Goal: Submit feedback/report problem

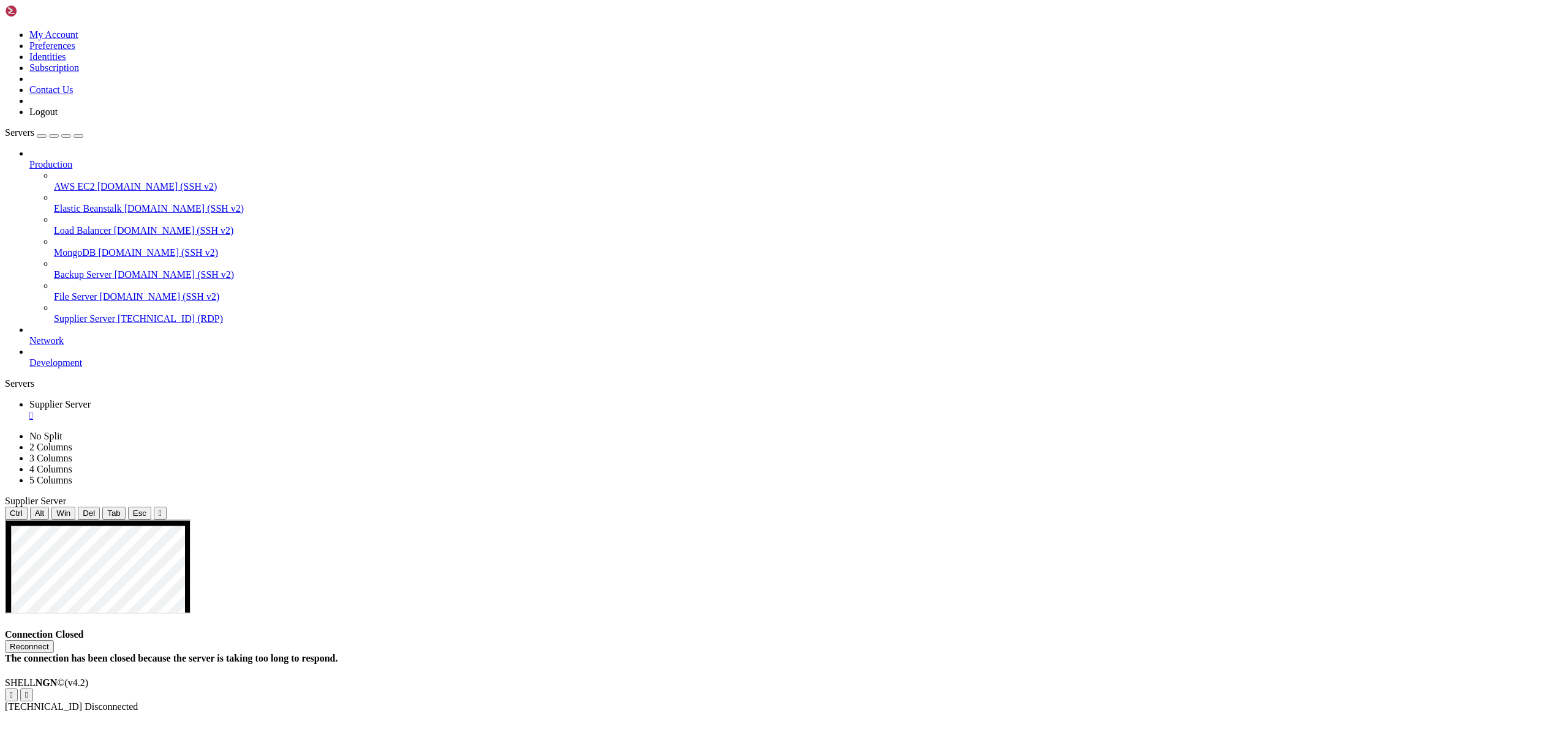
click at [54, 641] on button "Reconnect" at bounding box center [29, 647] width 49 height 13
click at [47, 14] on img at bounding box center [40, 10] width 70 height 12
click at [54, 641] on button "Reconnect" at bounding box center [29, 647] width 49 height 13
click at [5, 431] on icon at bounding box center [5, 431] width 0 height 0
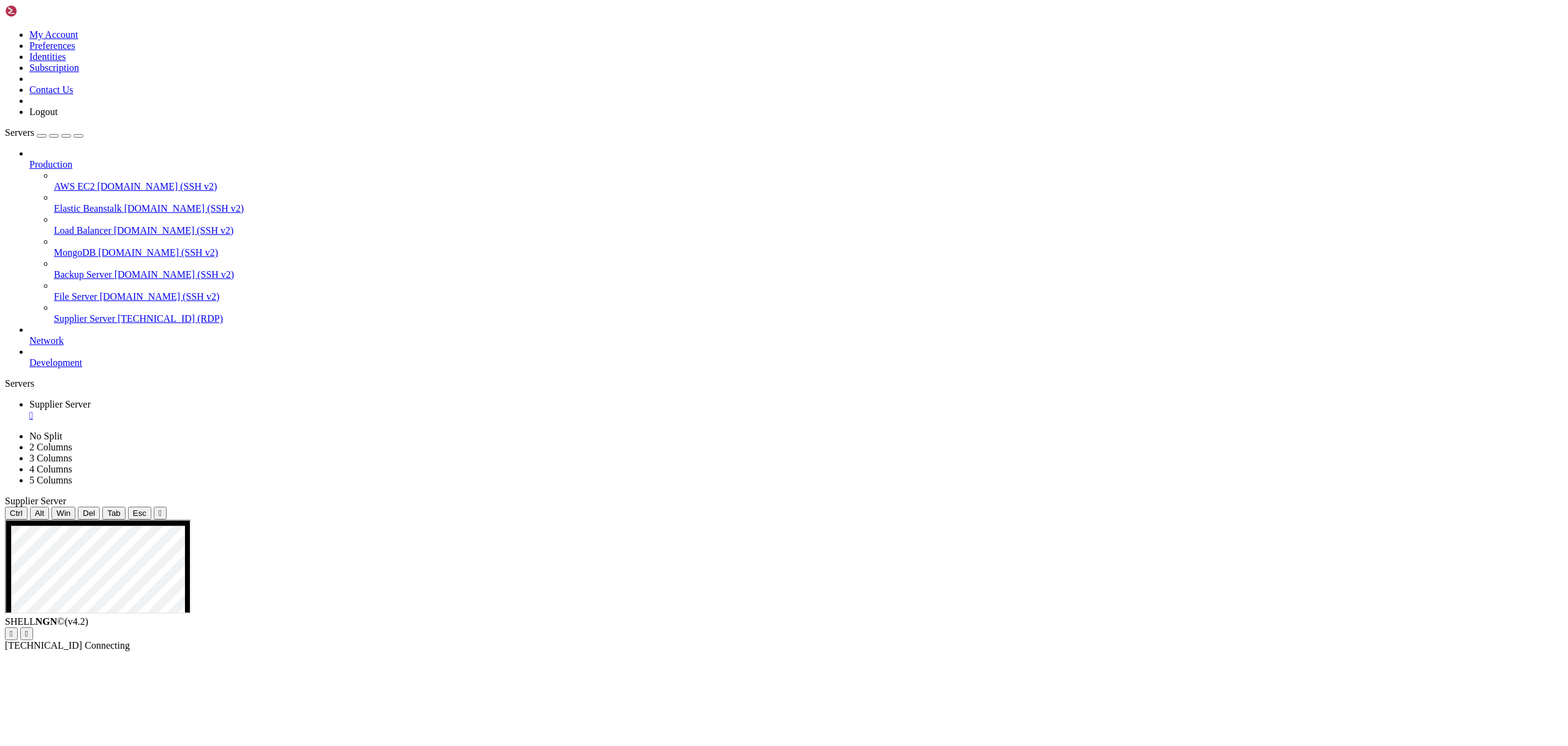
click at [5, 30] on link at bounding box center [5, 30] width 0 height 0
click at [73, 95] on link "Contact Us" at bounding box center [51, 89] width 44 height 10
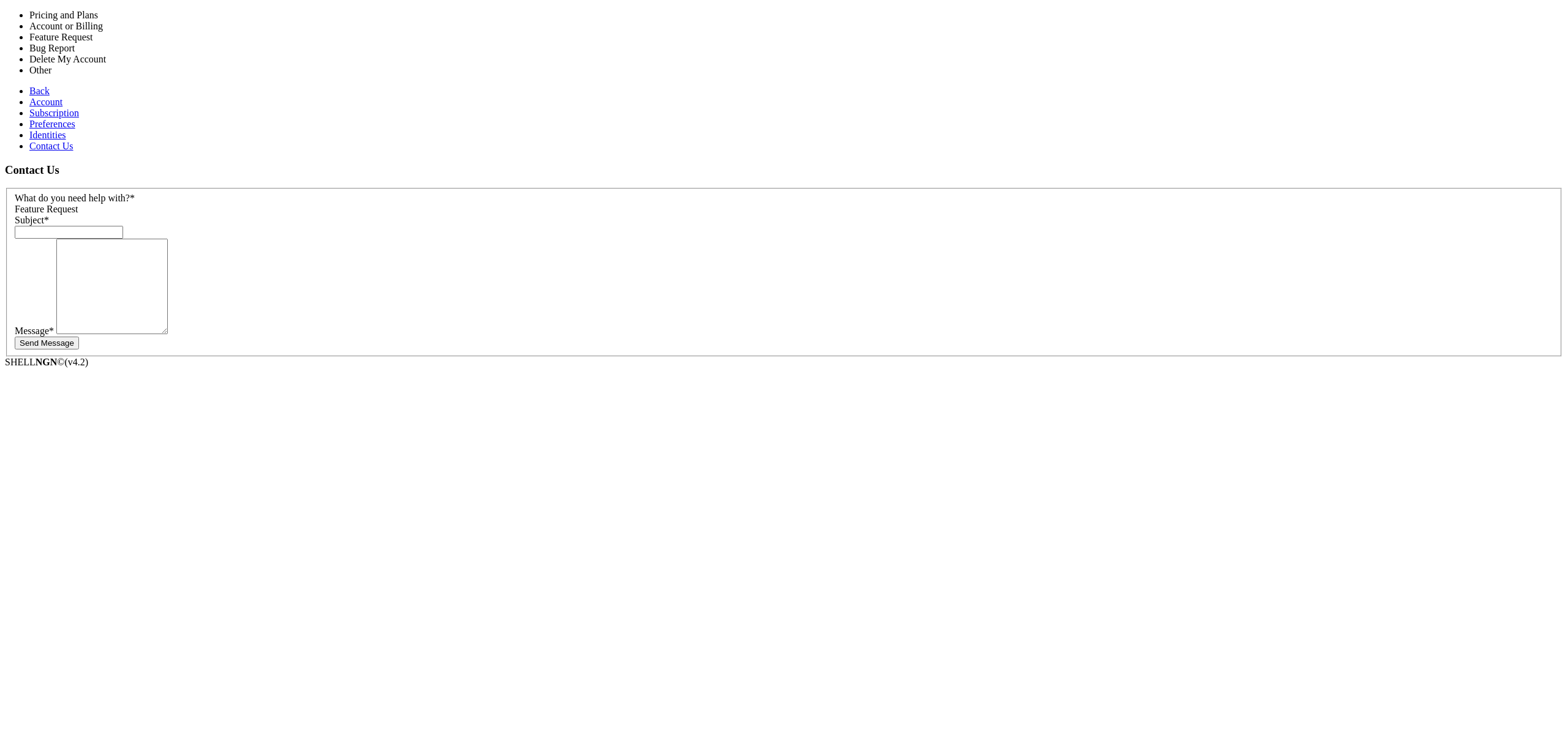
click at [78, 203] on span "Feature Request" at bounding box center [46, 208] width 64 height 10
click at [562, 193] on div "What do you need help with? * Feature Request" at bounding box center [783, 204] width 1538 height 22
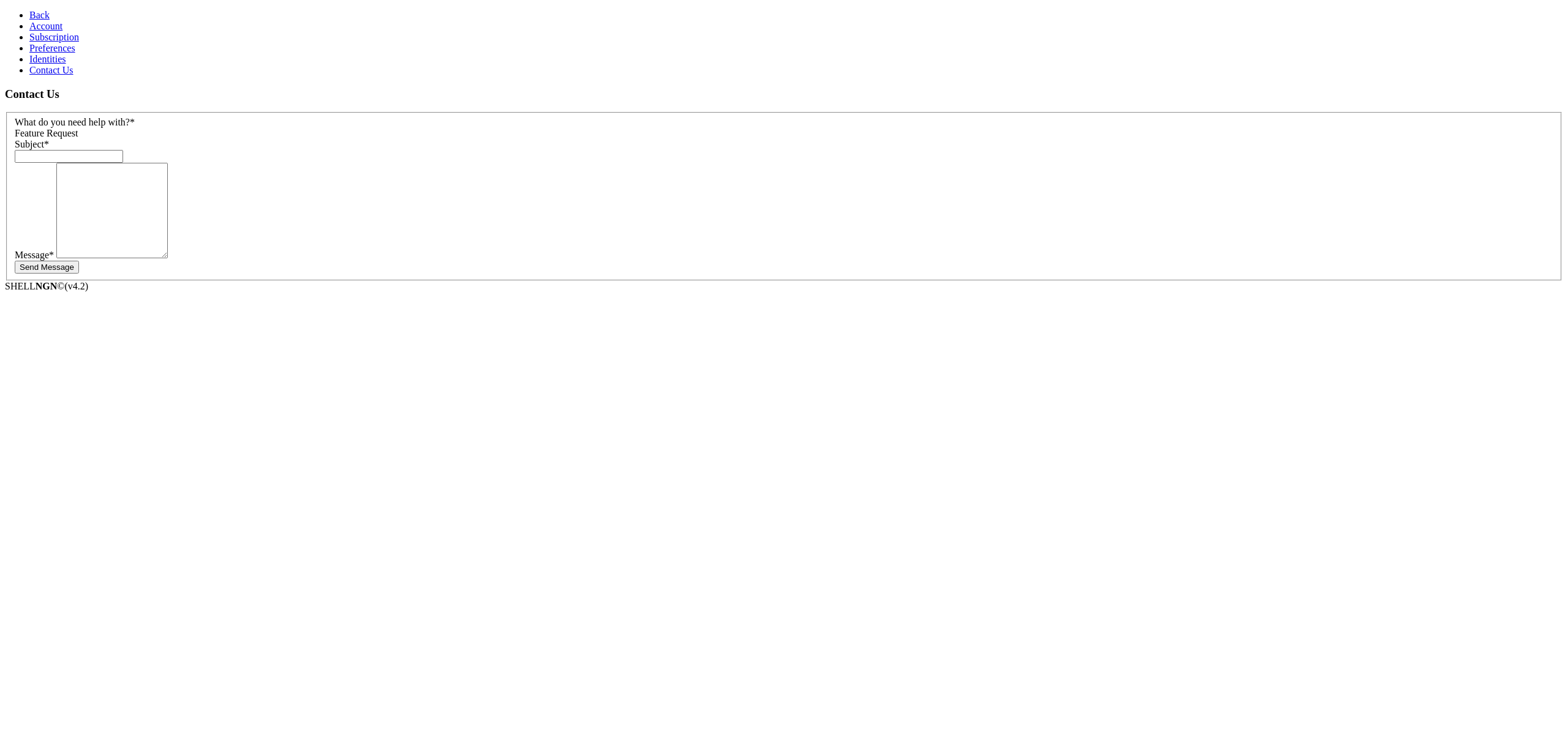
click at [30, 10] on link "Back" at bounding box center [39, 14] width 20 height 10
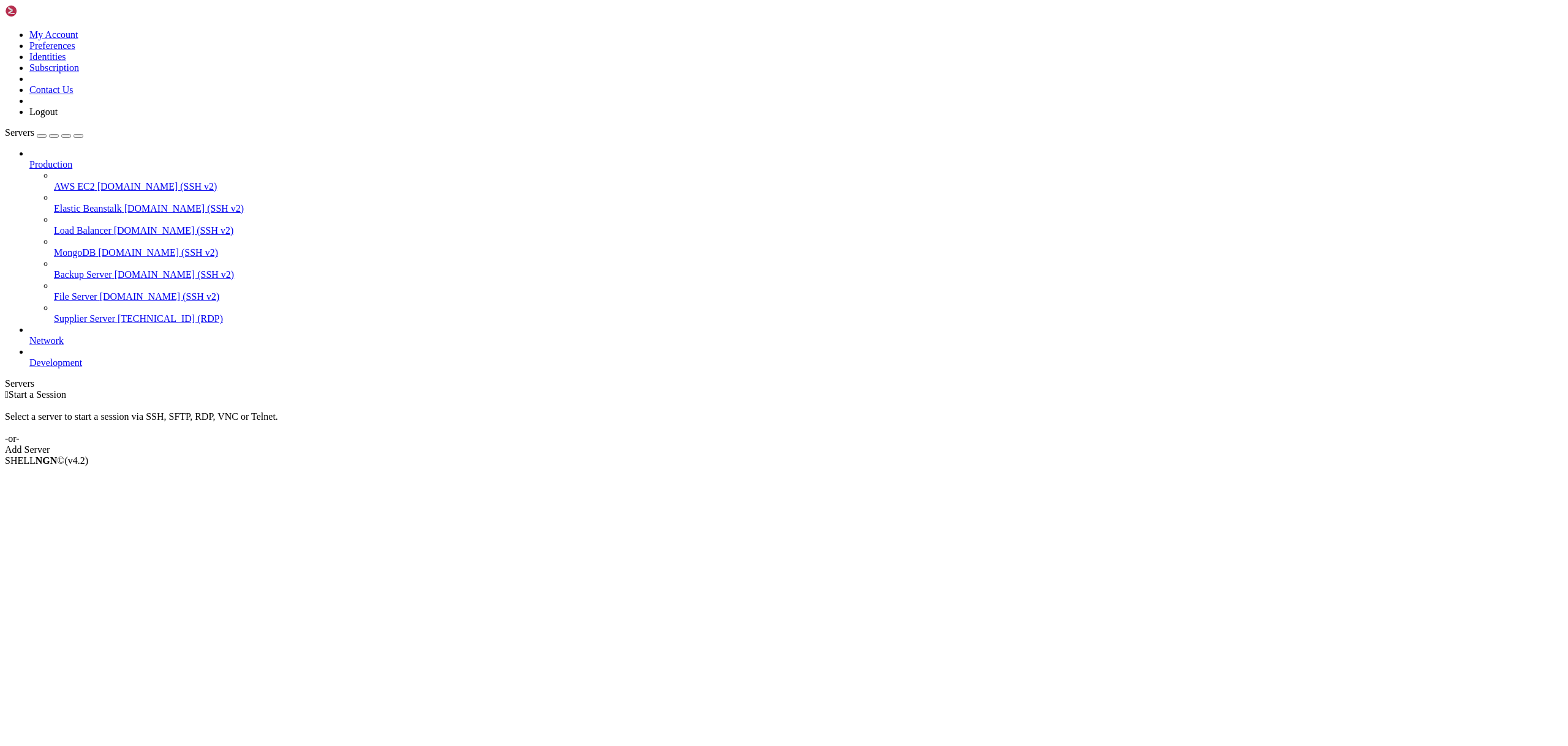
click at [865, 444] on link "Add Server" at bounding box center [784, 450] width 1558 height 11
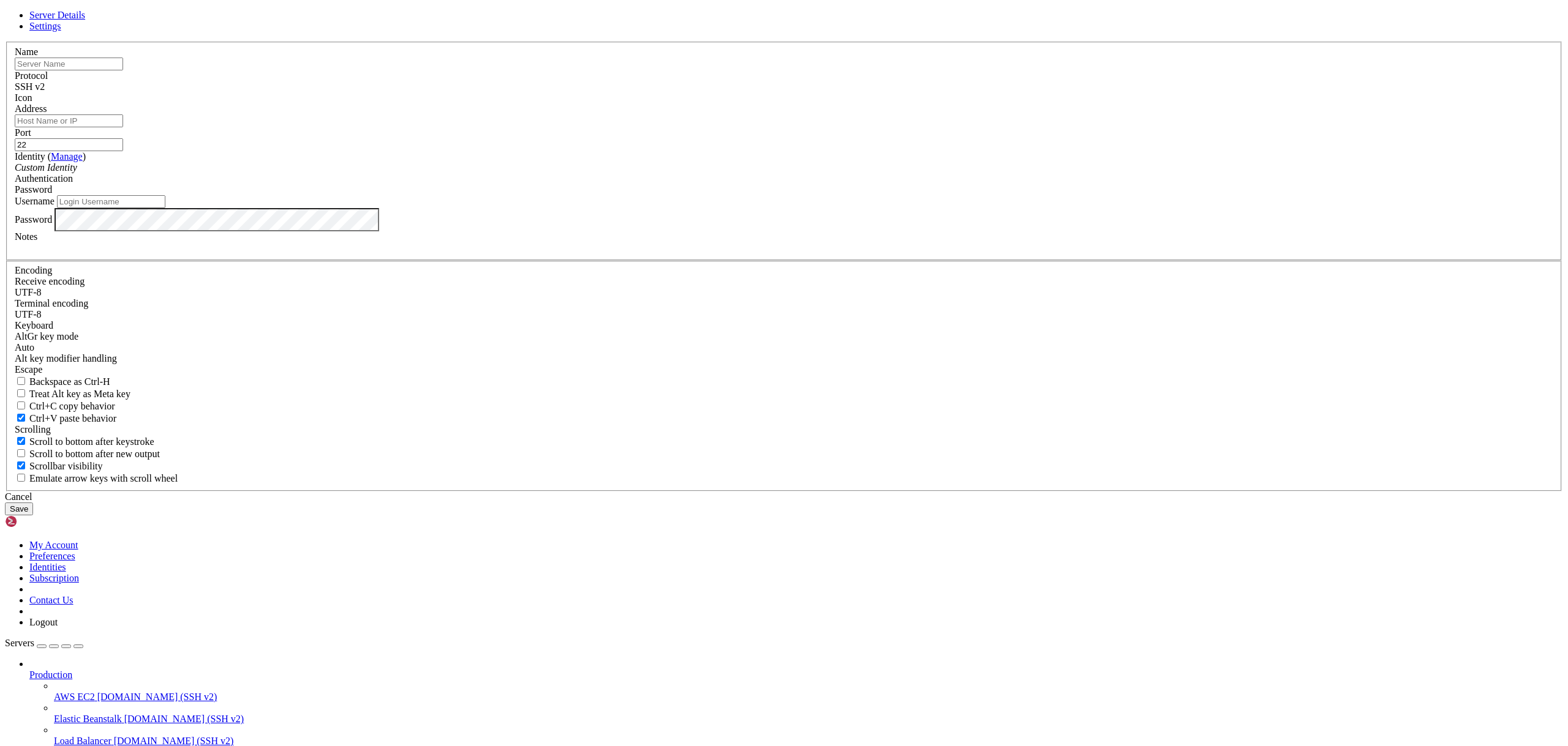
click at [843, 503] on div "Cancel" at bounding box center [784, 497] width 1558 height 11
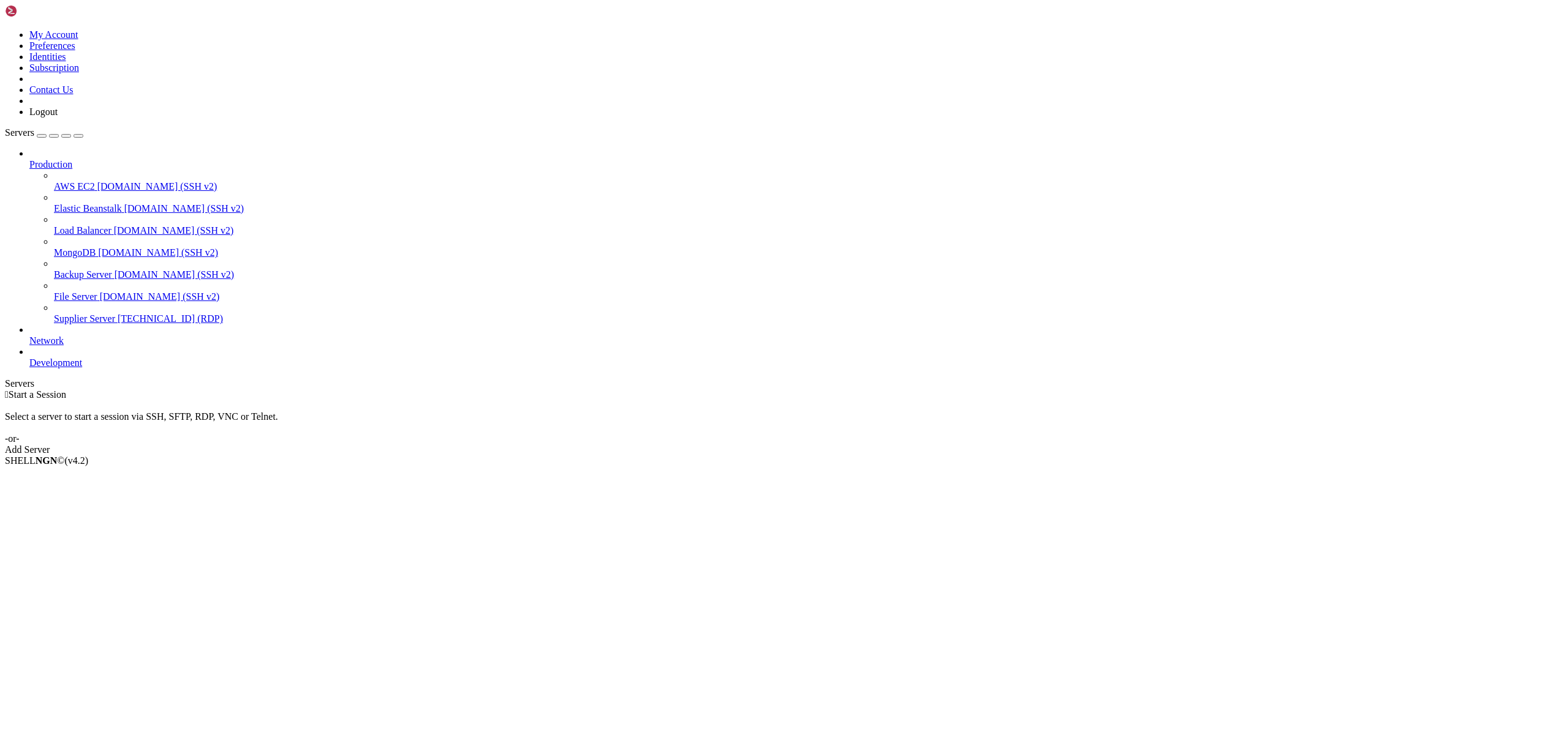
click at [117, 314] on span "[TECHNICAL_ID] (RDP)" at bounding box center [170, 318] width 105 height 10
click at [97, 181] on span "[DOMAIN_NAME] (SSH v2)" at bounding box center [157, 186] width 120 height 10
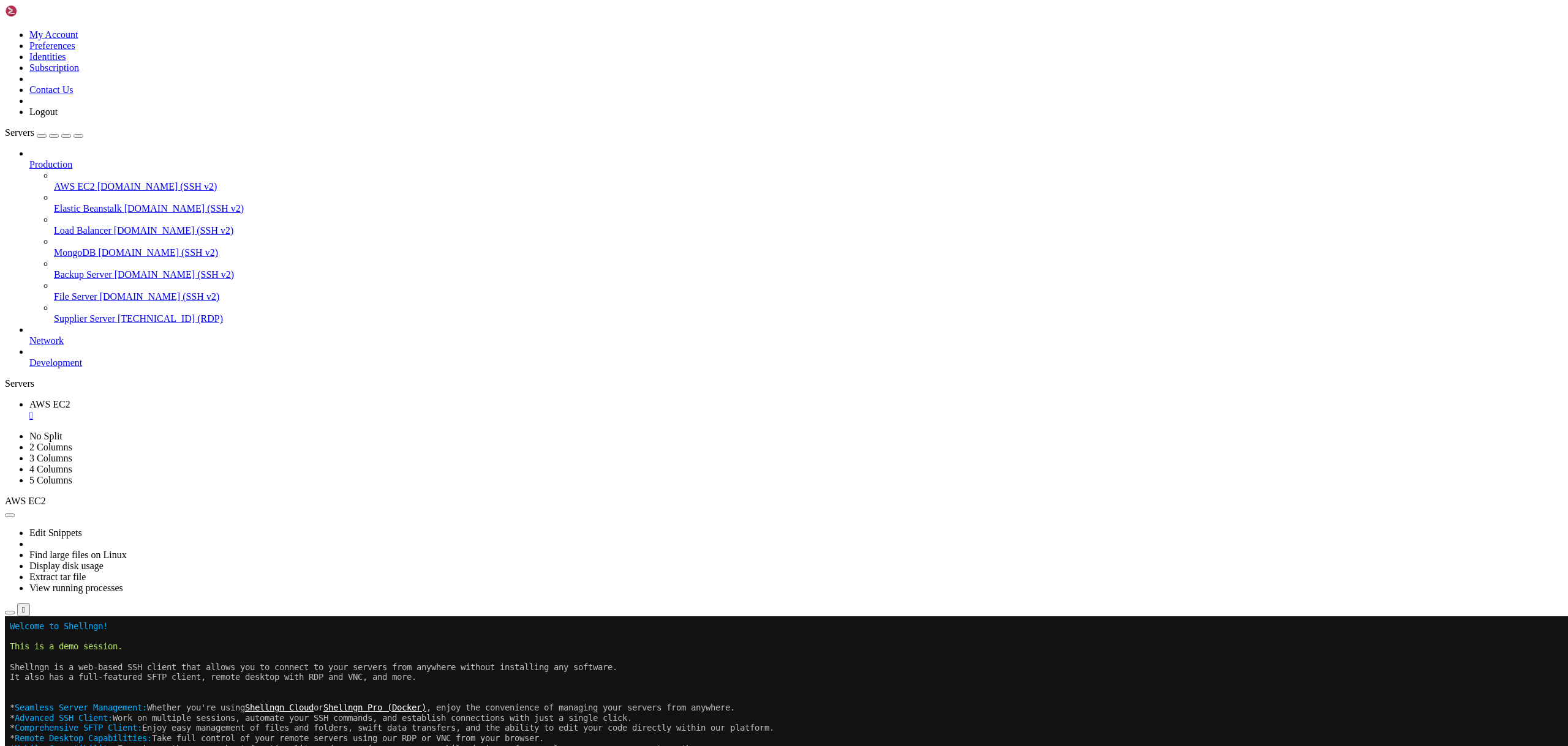
click at [141, 724] on li "Delete" at bounding box center [85, 730] width 112 height 11
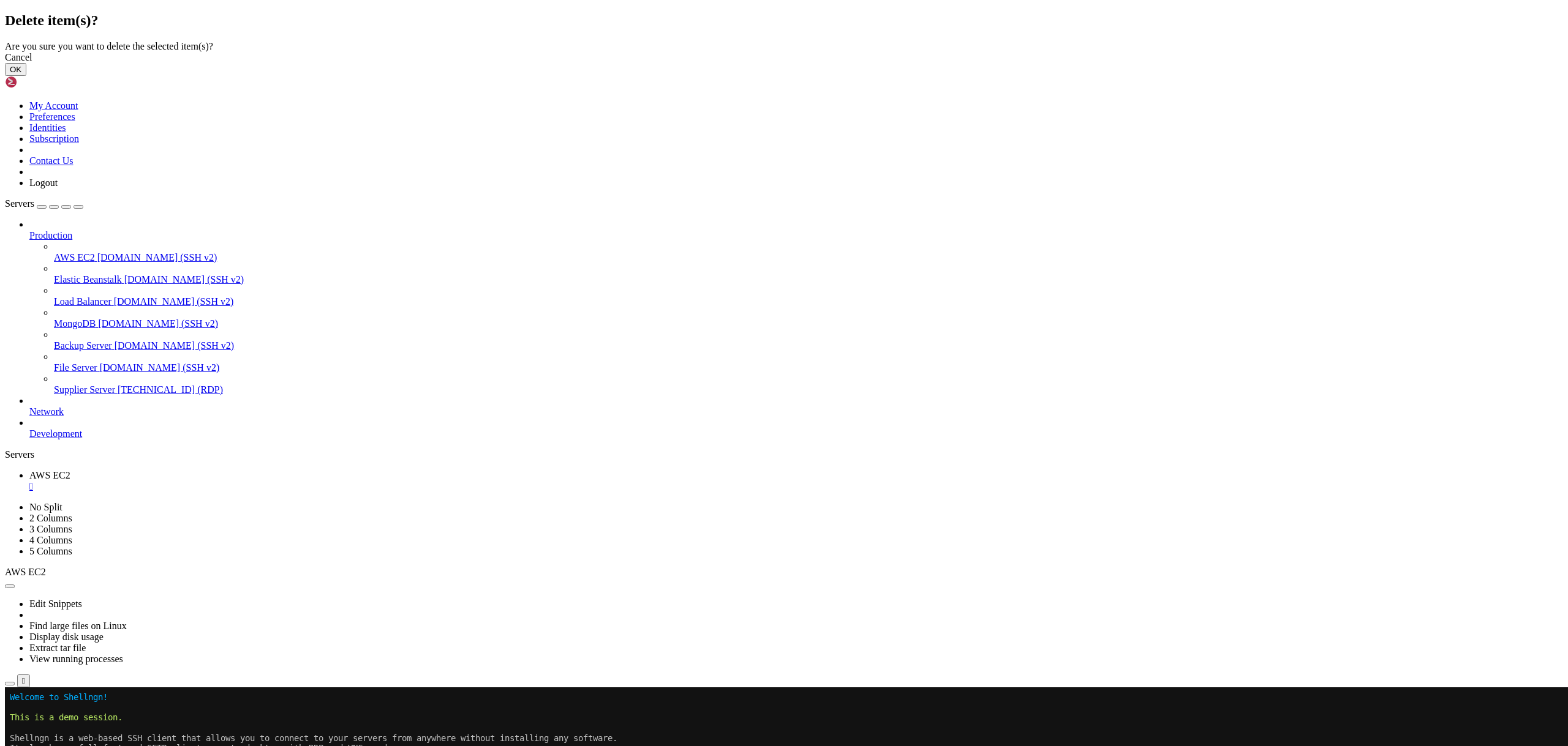
click at [26, 76] on button "OK" at bounding box center [15, 69] width 22 height 13
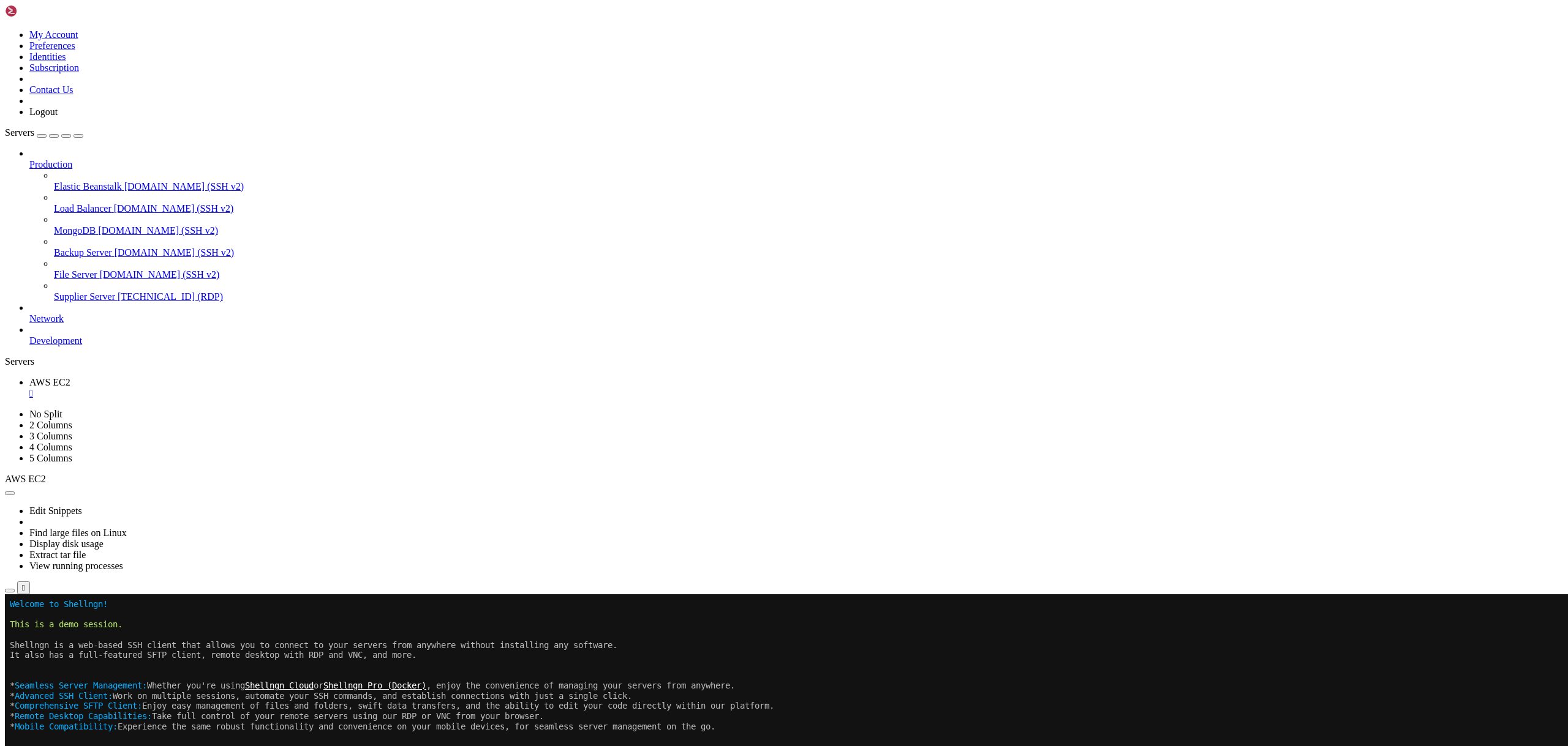
click at [125, 181] on span "[DOMAIN_NAME] (SSH v2)" at bounding box center [184, 186] width 120 height 10
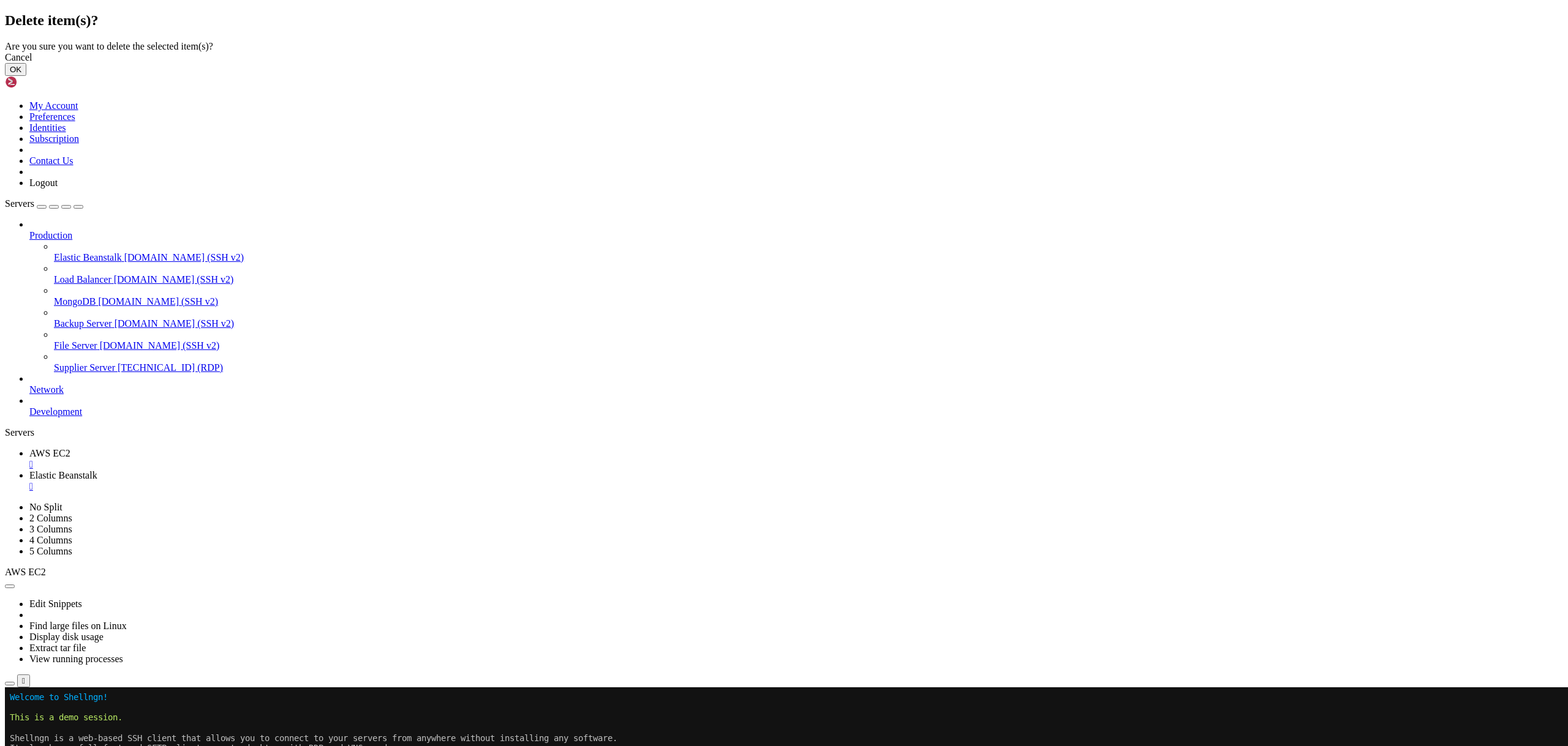
click at [26, 76] on button "OK" at bounding box center [15, 69] width 22 height 13
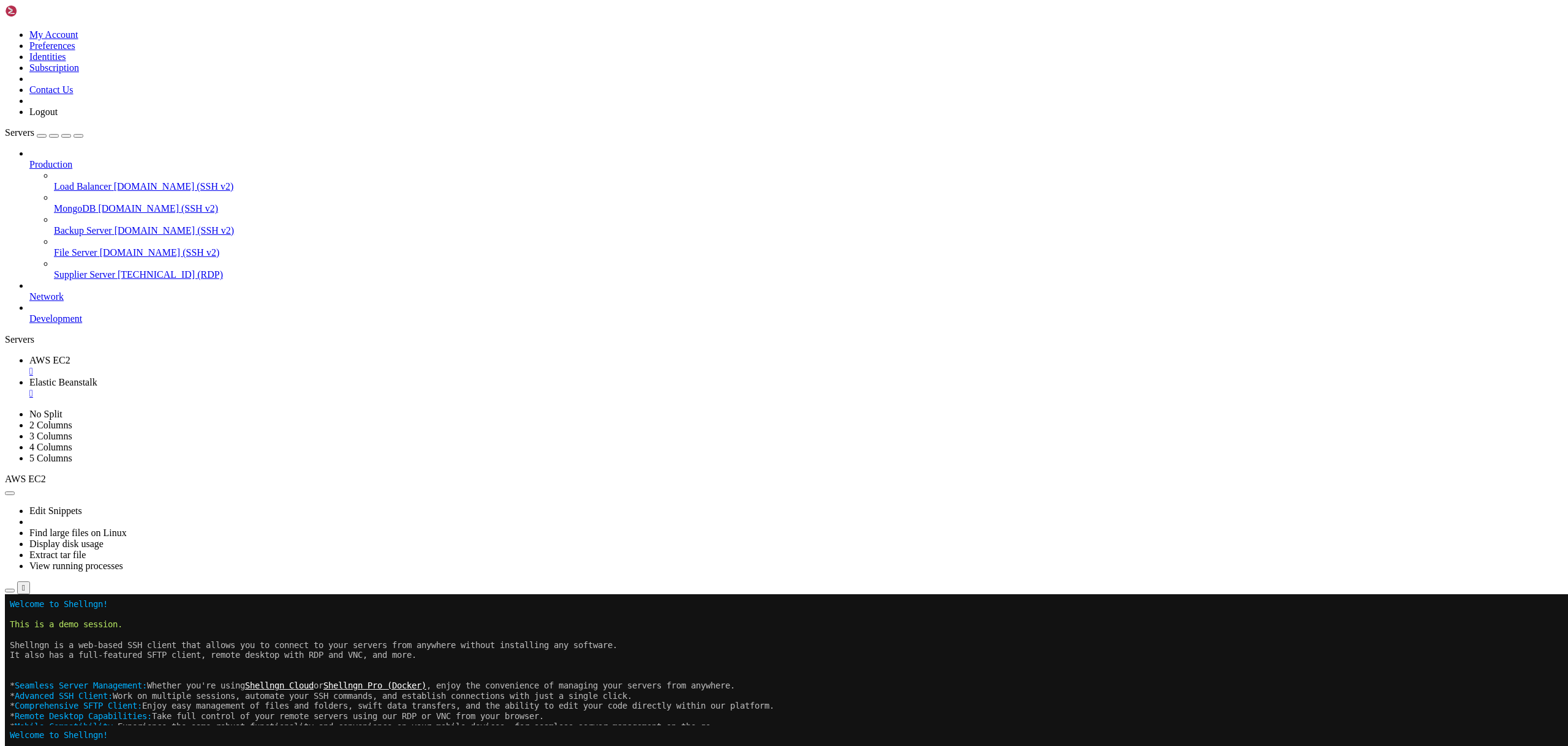
click at [114, 181] on span "[DOMAIN_NAME] (SSH v2)" at bounding box center [174, 186] width 120 height 10
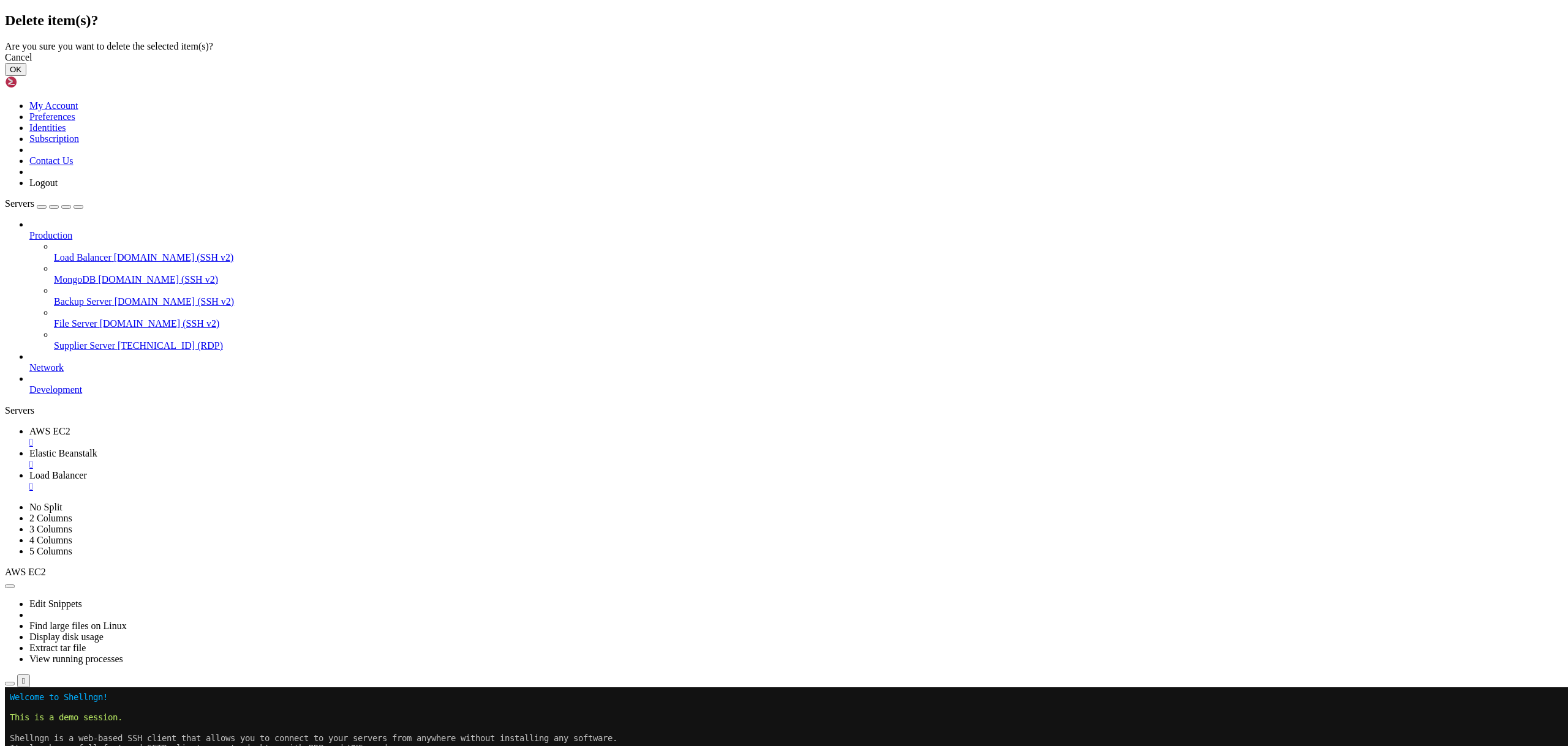
click at [26, 76] on button "OK" at bounding box center [15, 69] width 22 height 13
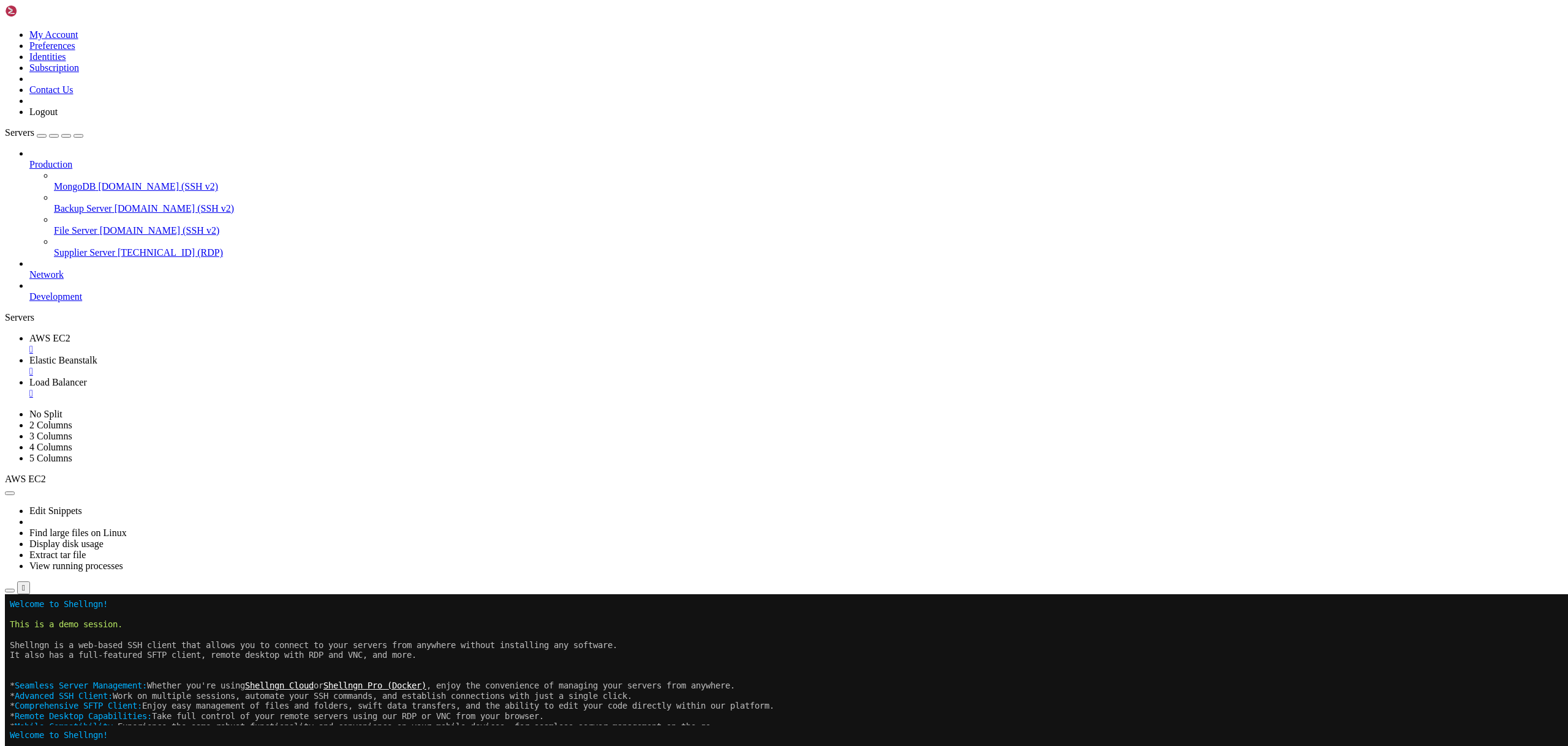
click at [69, 181] on link "MongoDB [DOMAIN_NAME] (SSH v2)" at bounding box center [809, 187] width 1509 height 11
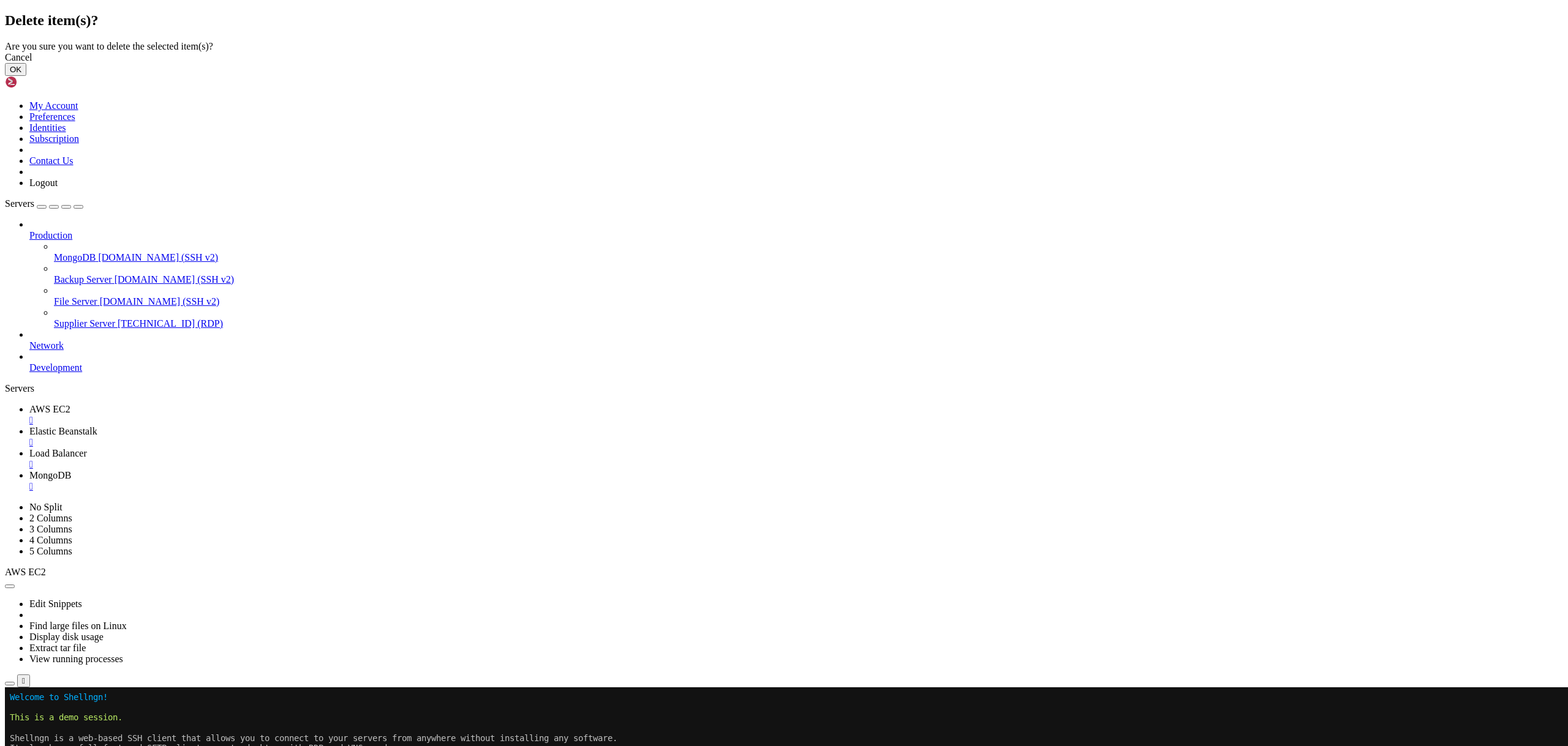
click at [26, 76] on button "OK" at bounding box center [15, 69] width 22 height 13
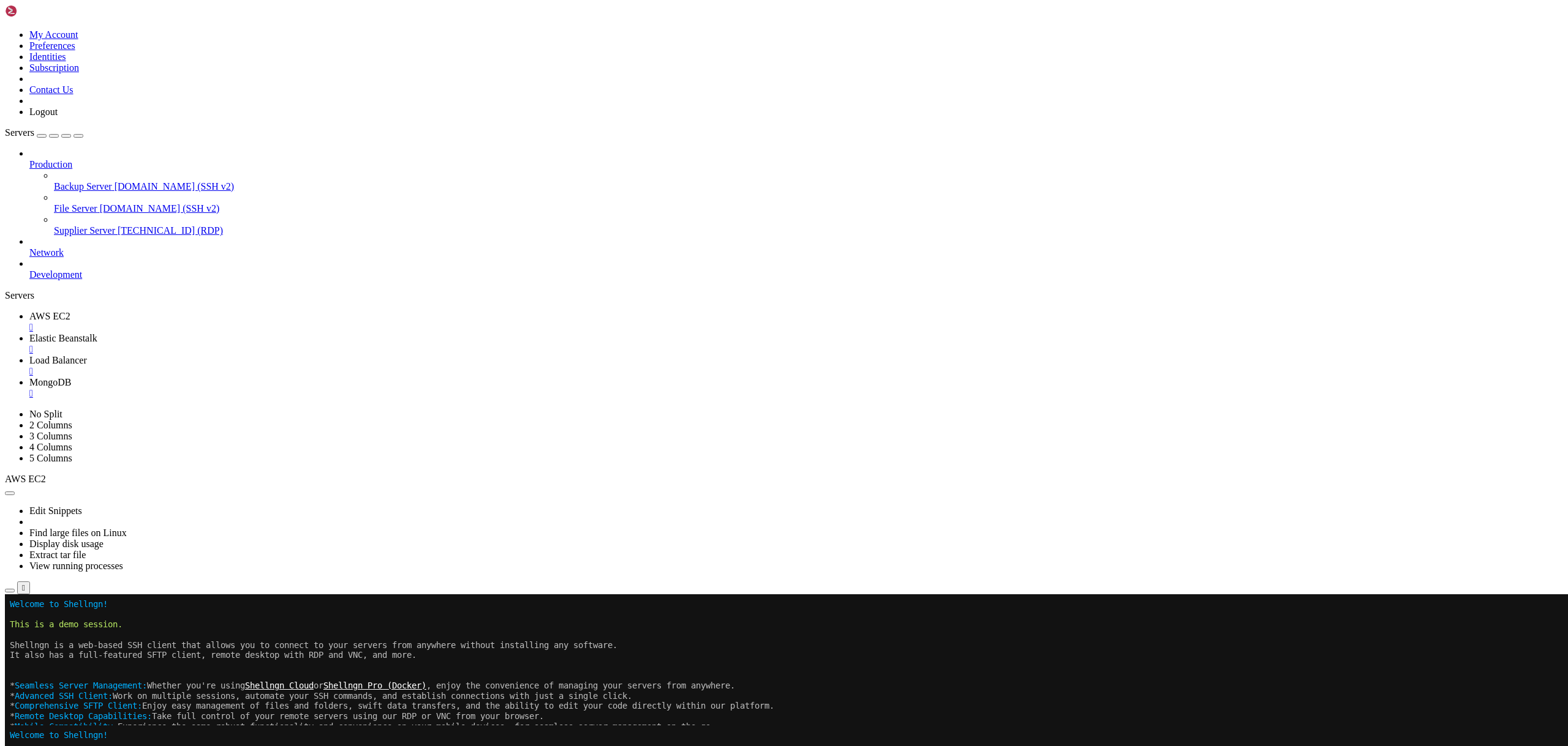
click at [114, 181] on span "[DOMAIN_NAME] (SSH v2)" at bounding box center [174, 186] width 120 height 10
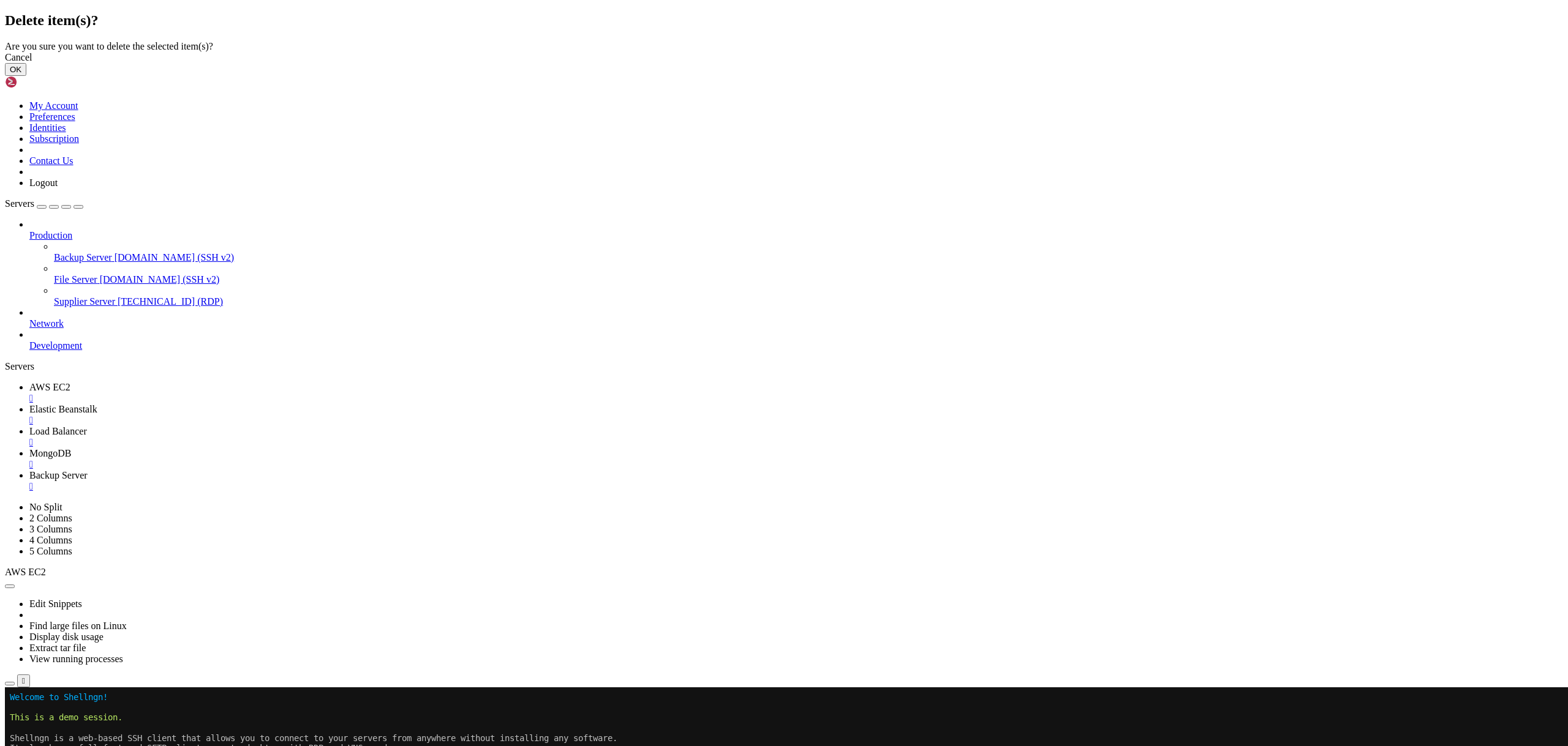
click at [26, 76] on button "OK" at bounding box center [15, 69] width 22 height 13
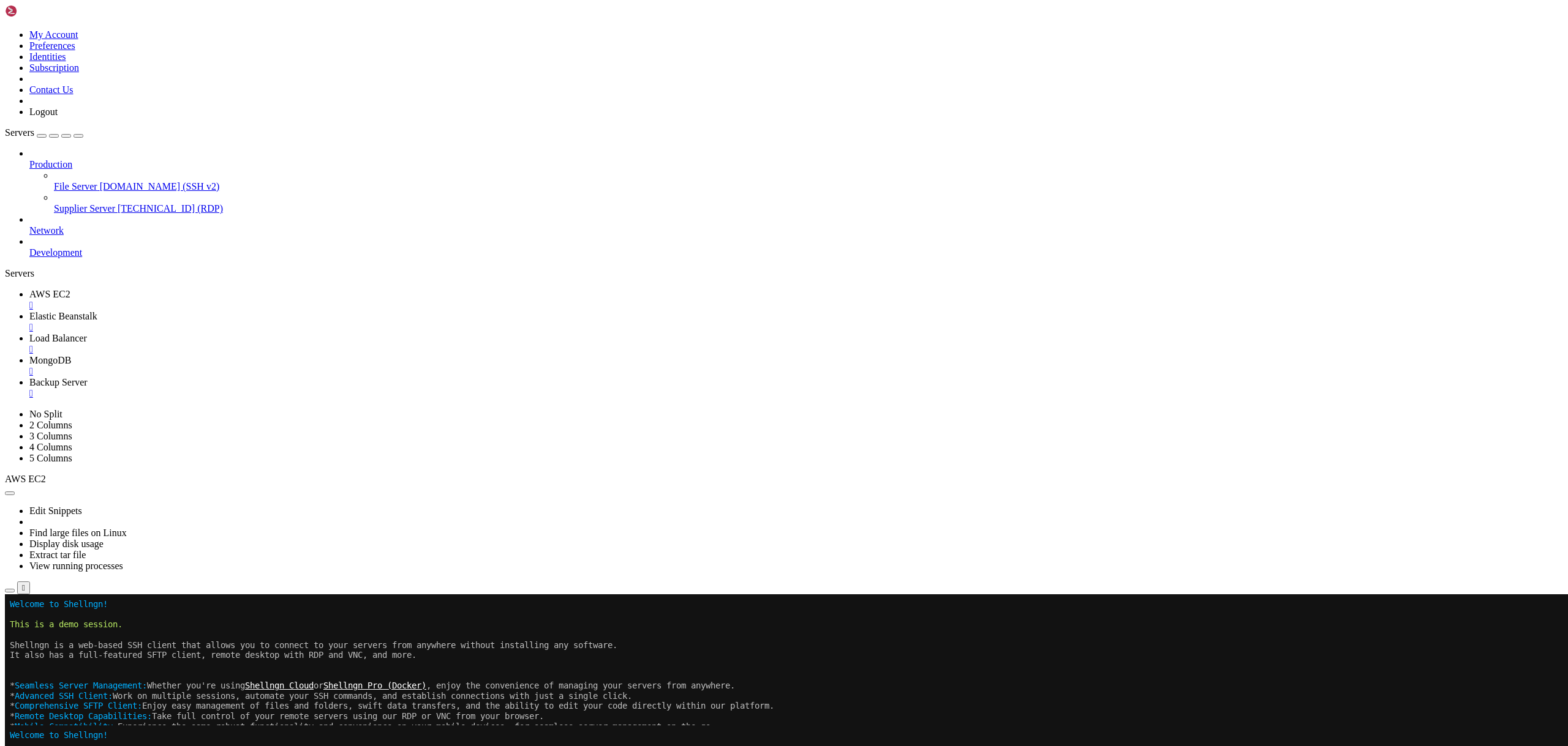
click at [85, 181] on span "File Server" at bounding box center [76, 186] width 43 height 10
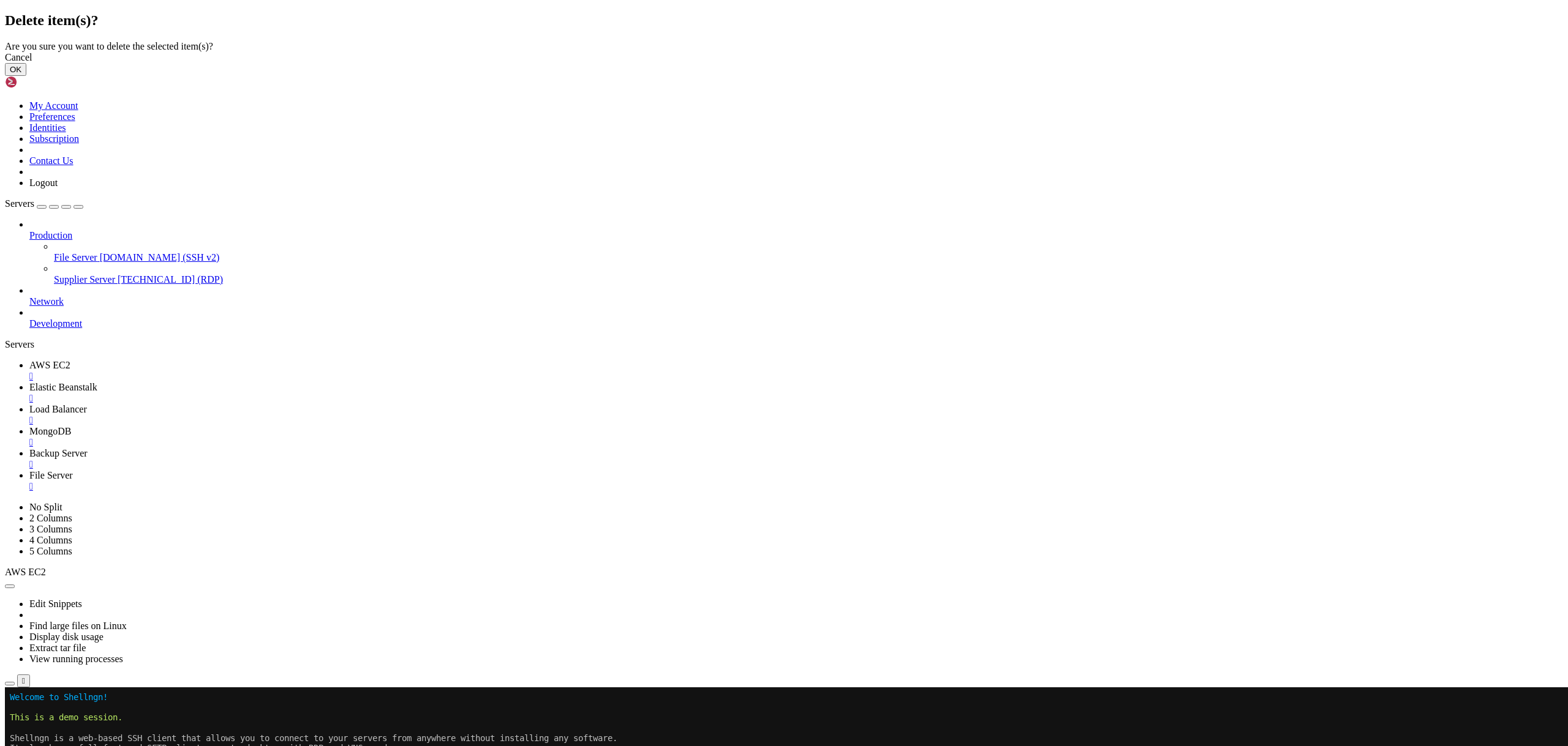
click at [26, 76] on button "OK" at bounding box center [15, 69] width 22 height 13
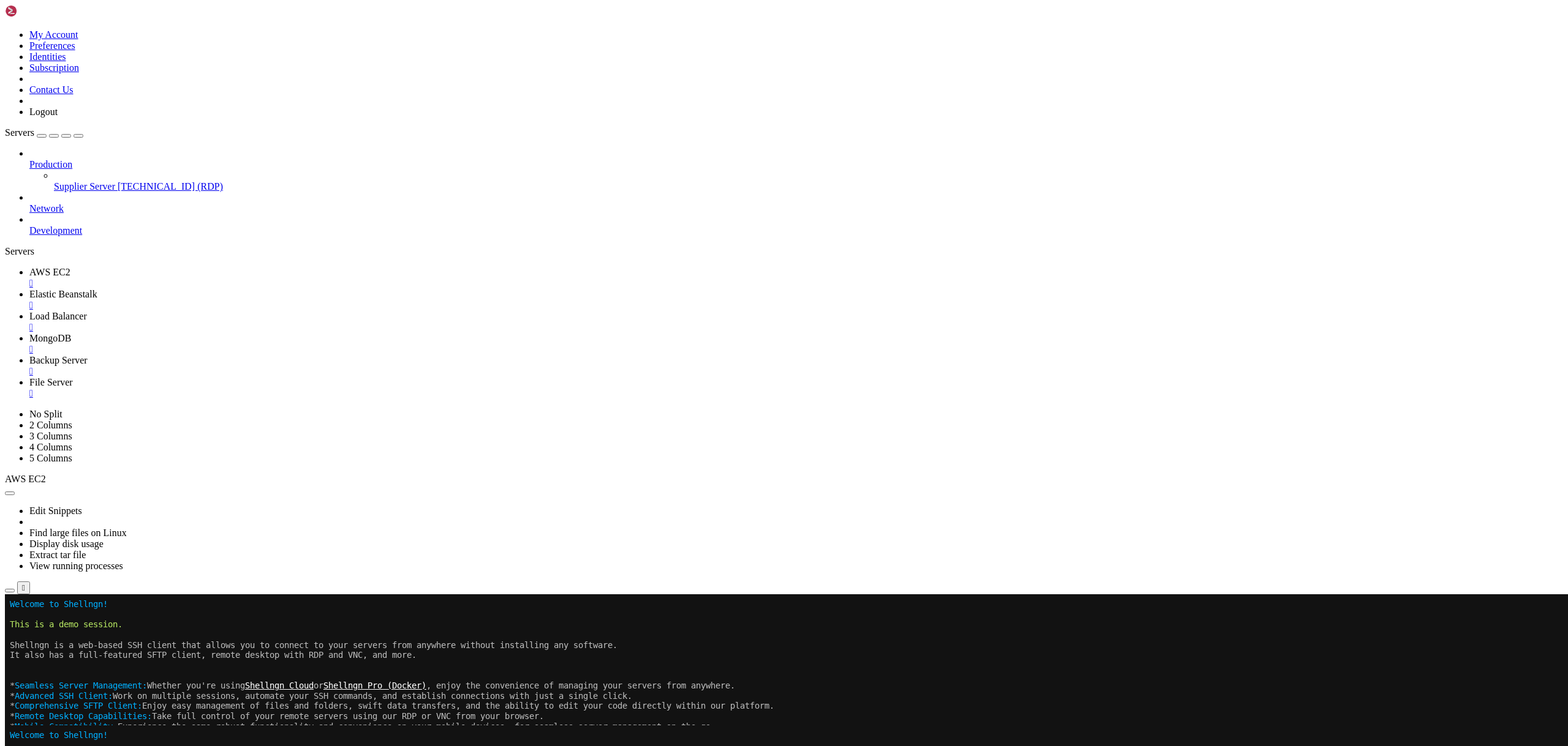
click at [117, 181] on span "[TECHNICAL_ID] (RDP)" at bounding box center [170, 186] width 105 height 10
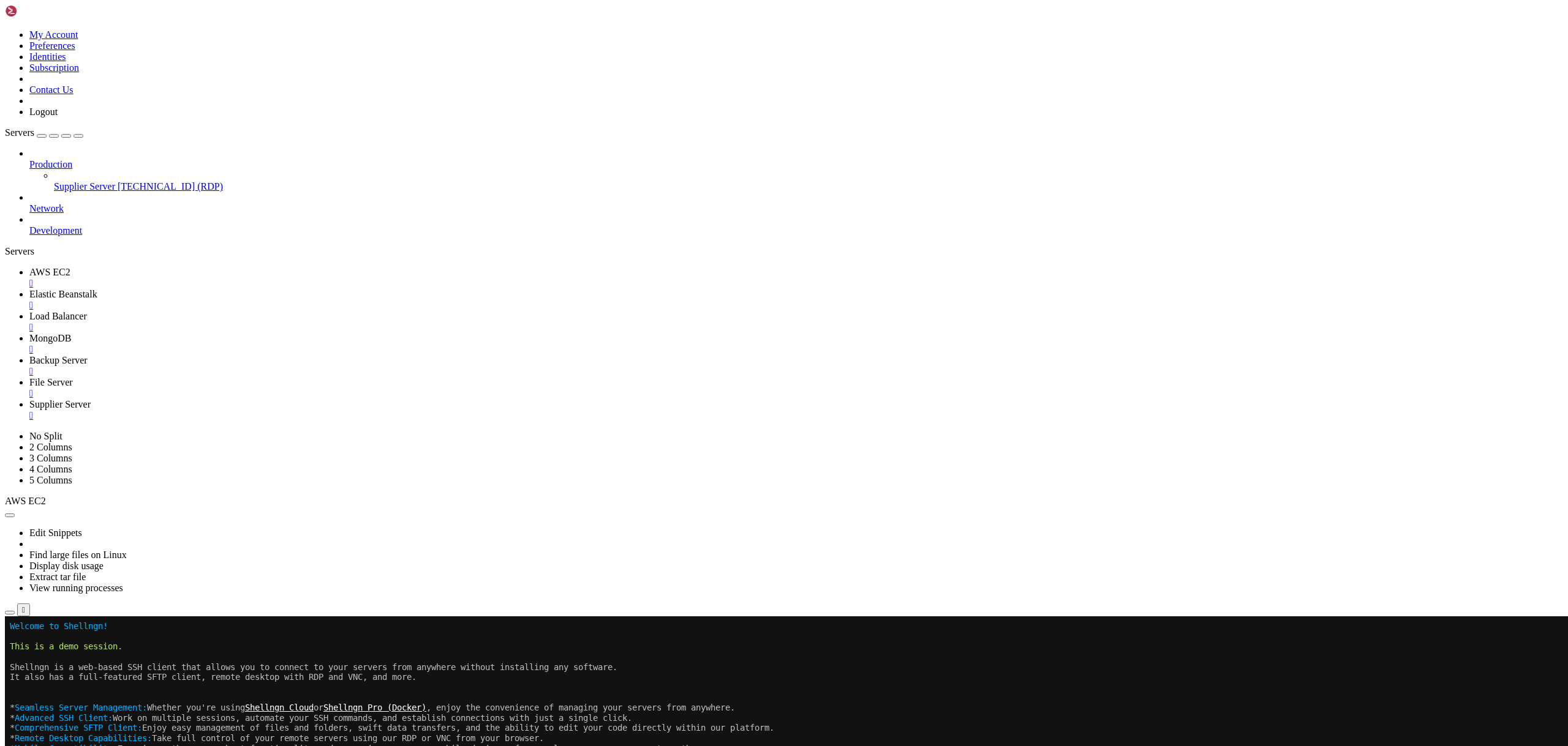
click at [330, 300] on div "" at bounding box center [796, 306] width 1534 height 11
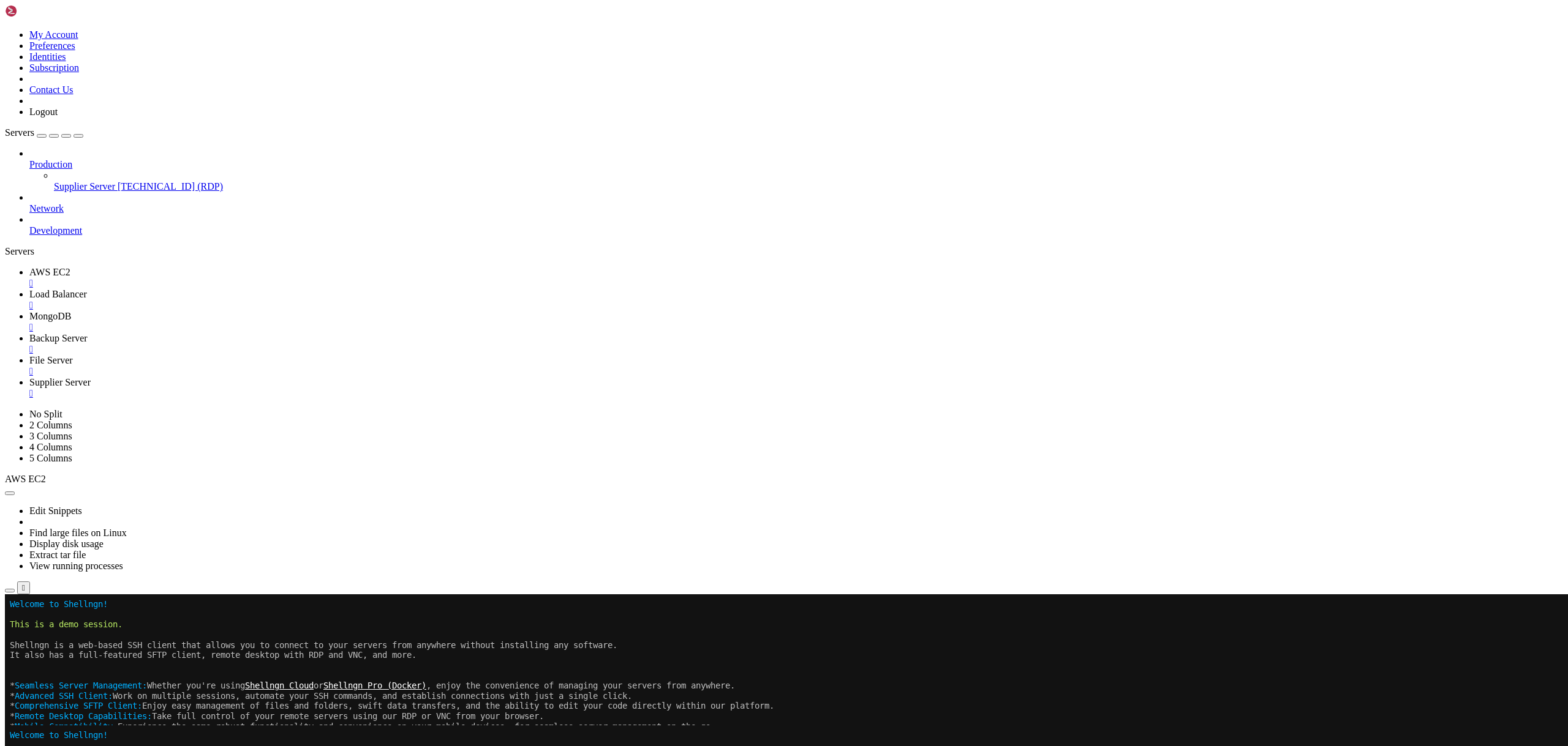
click at [320, 300] on div "" at bounding box center [796, 306] width 1534 height 11
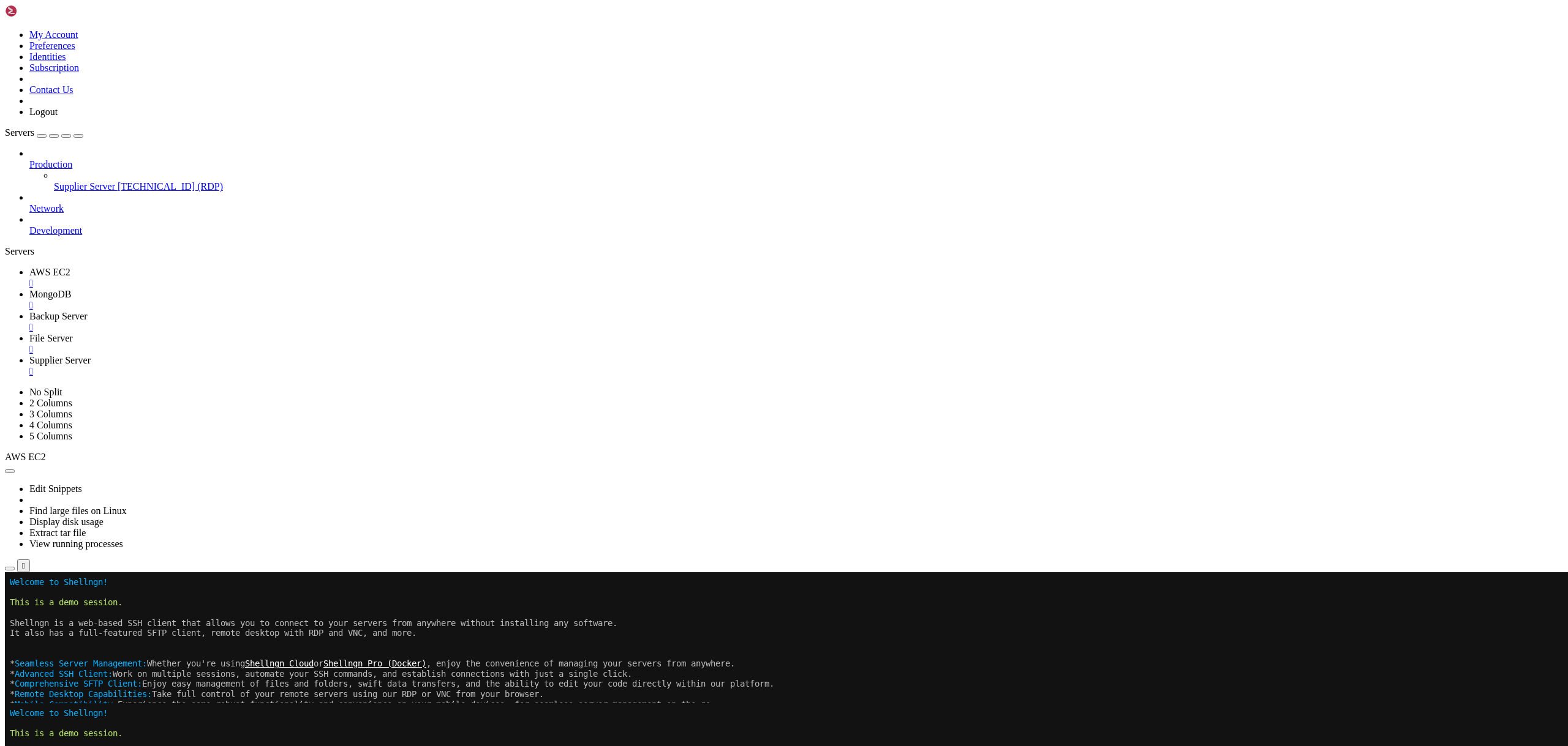
click at [301, 300] on div "" at bounding box center [796, 306] width 1534 height 11
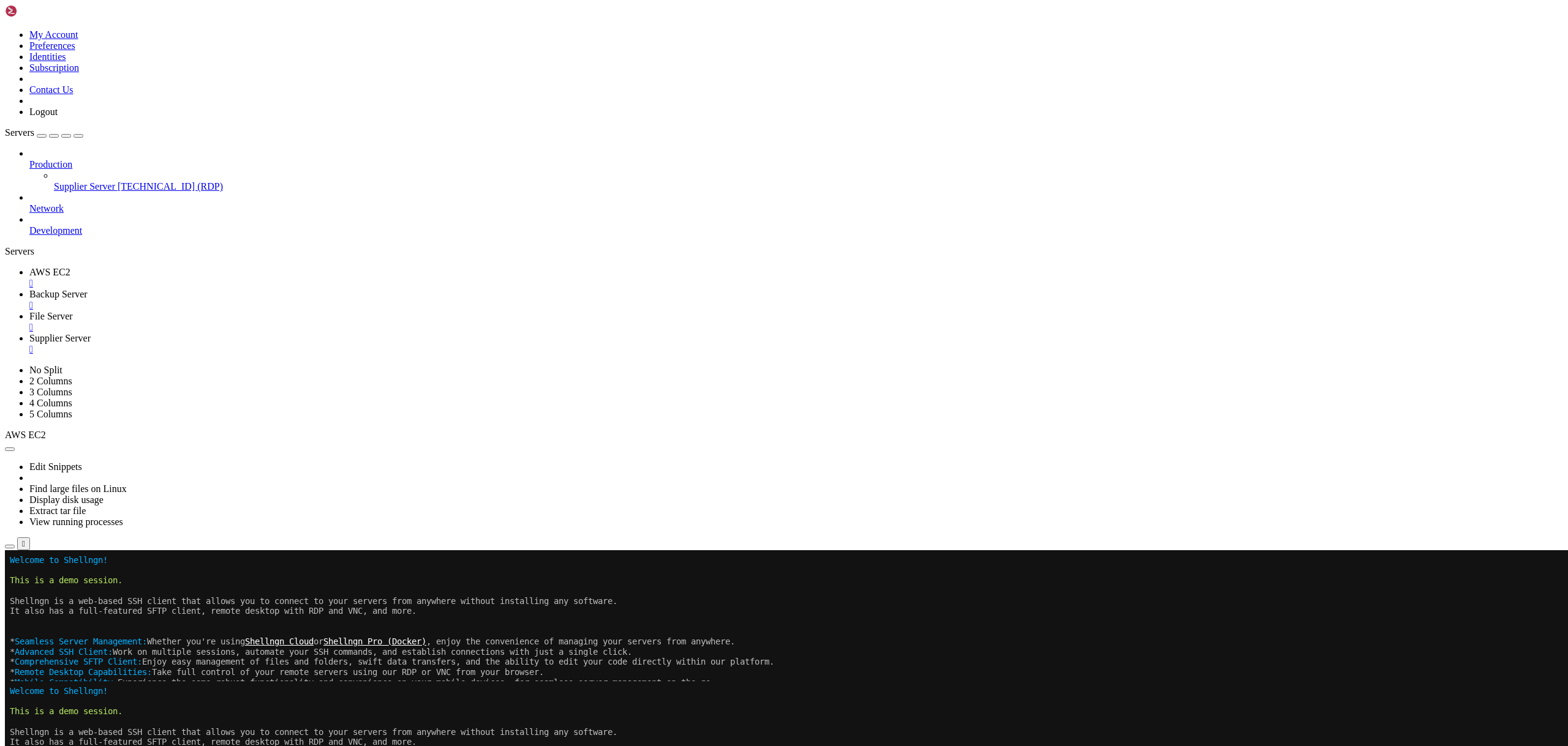
click at [323, 300] on div "" at bounding box center [796, 306] width 1534 height 11
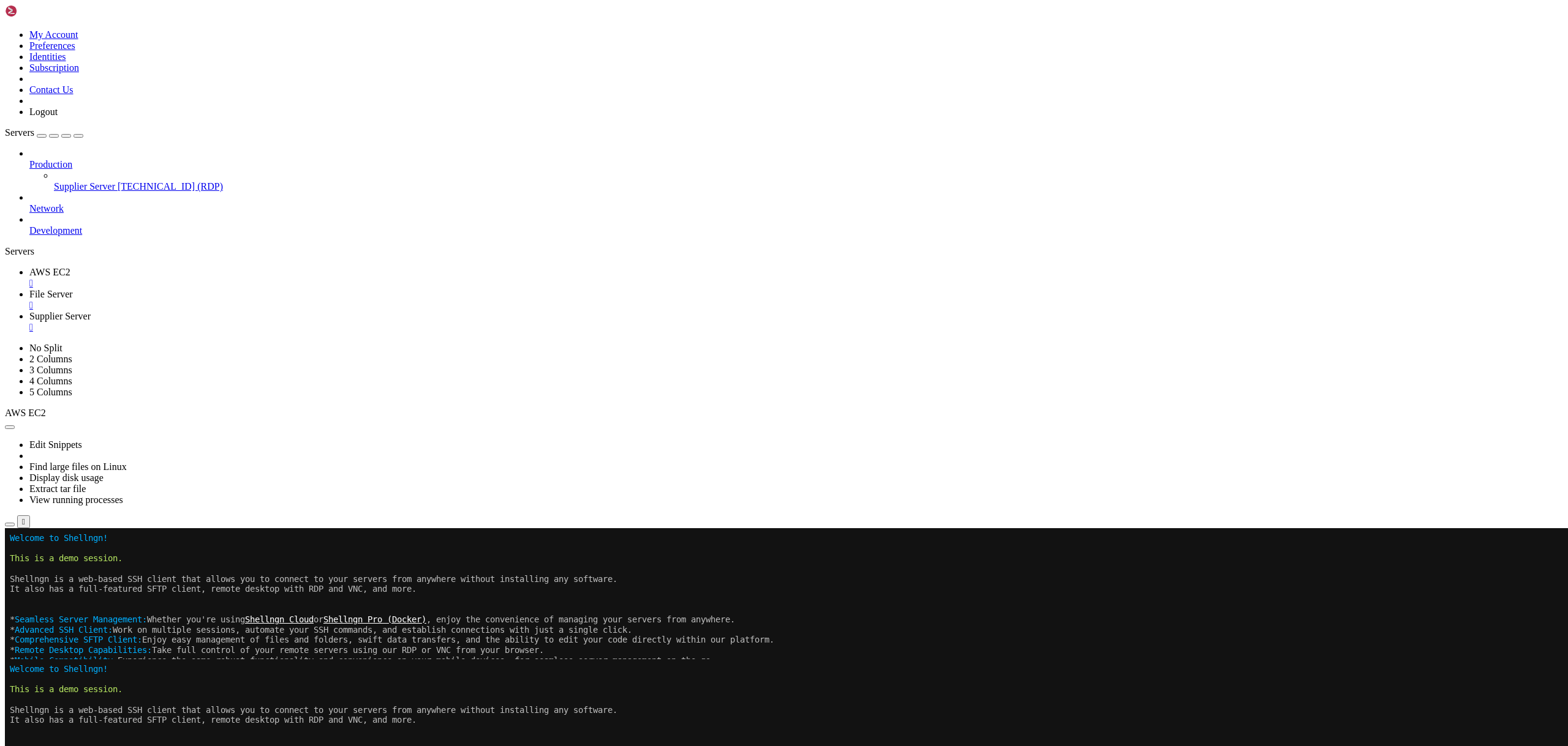
click at [309, 300] on div "" at bounding box center [796, 306] width 1534 height 11
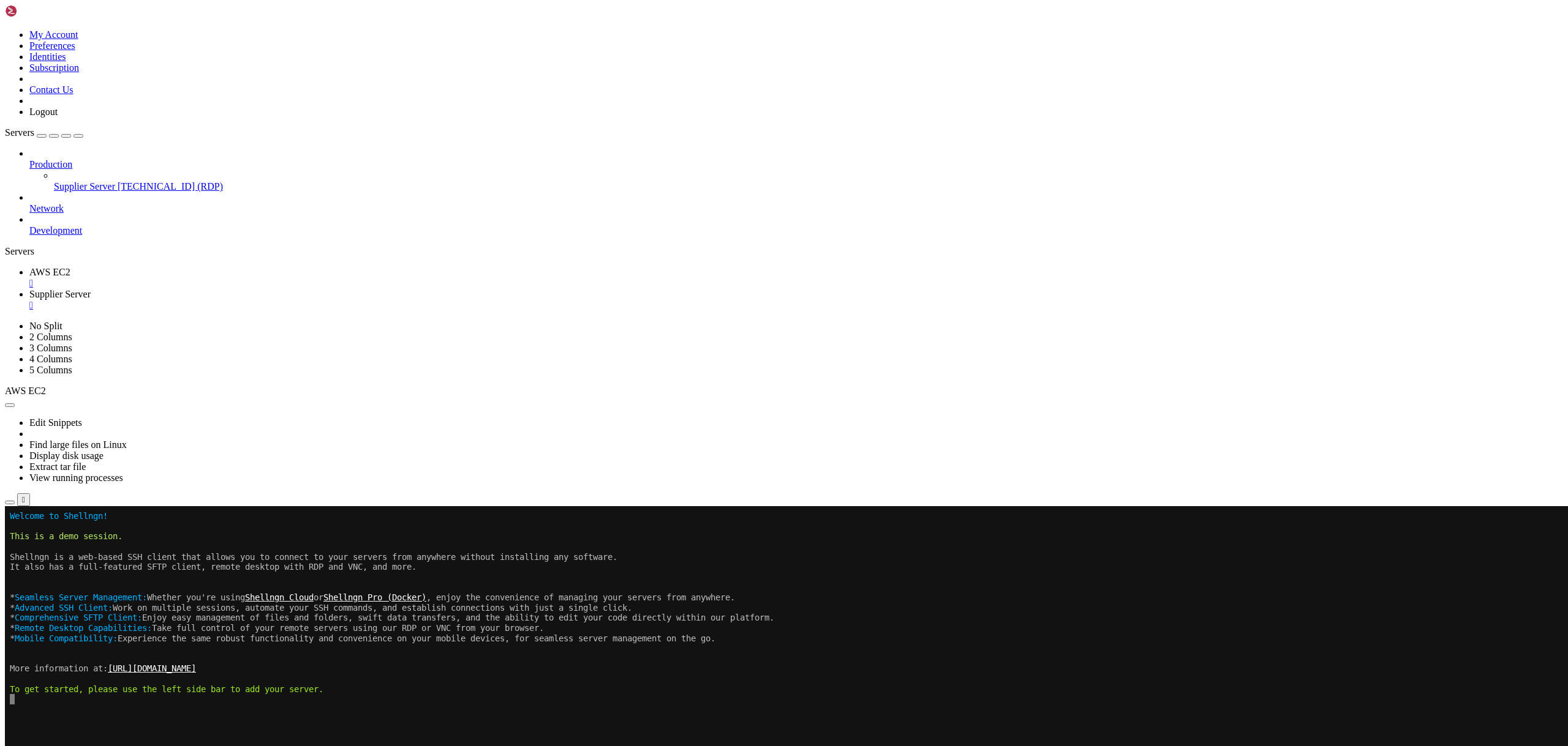
click at [220, 278] on div "" at bounding box center [796, 283] width 1534 height 11
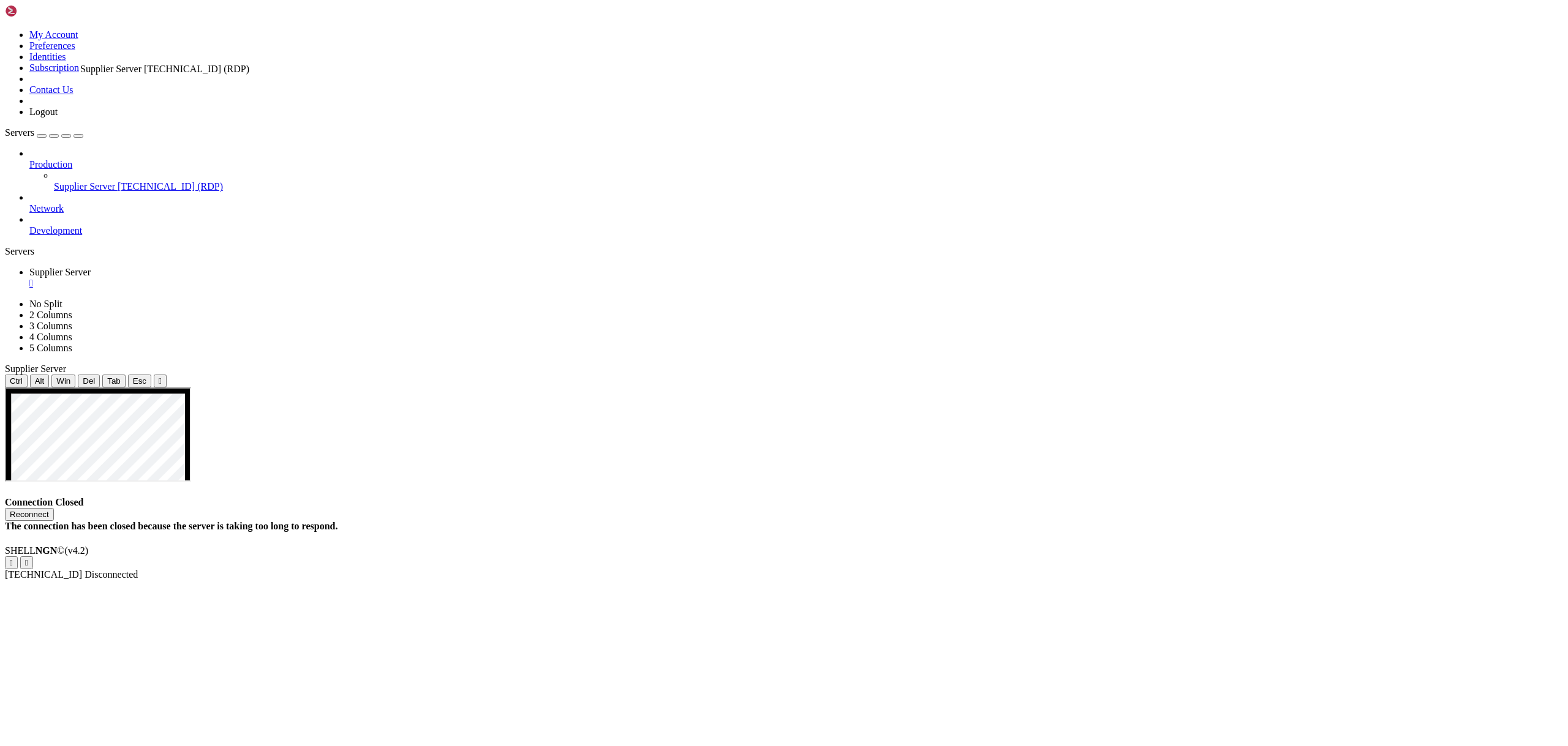
drag, startPoint x: 96, startPoint y: 101, endPoint x: 77, endPoint y: 58, distance: 47.0
click at [97, 236] on div "Supplier Server [TECHNICAL_ID] (RDP) Production Network Development" at bounding box center [784, 192] width 1558 height 88
click at [64, 203] on span "Network" at bounding box center [46, 208] width 34 height 10
click at [30, 203] on icon at bounding box center [30, 203] width 0 height 0
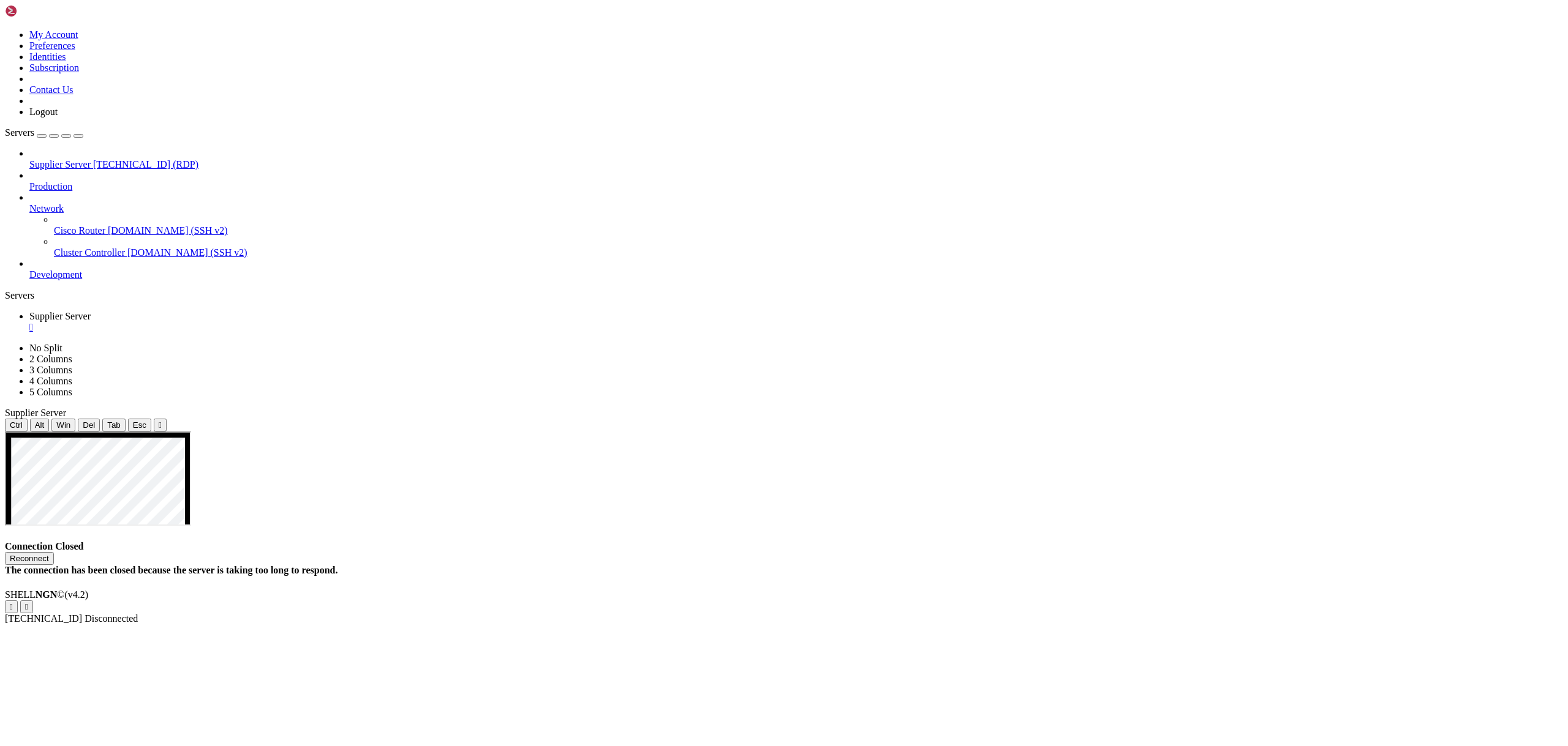
click at [30, 203] on icon at bounding box center [30, 203] width 0 height 0
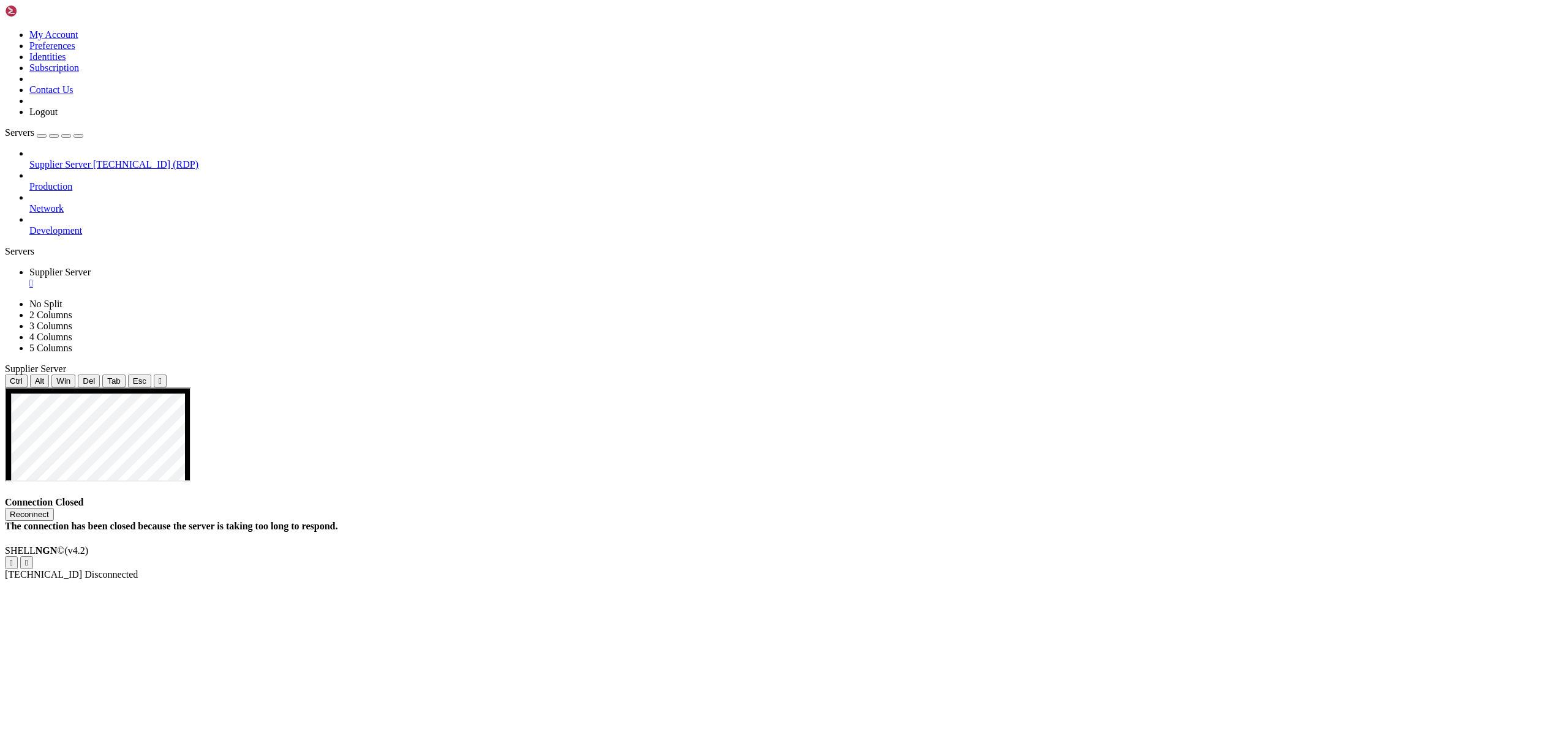
click at [54, 508] on button "Reconnect" at bounding box center [29, 515] width 49 height 13
click at [93, 159] on span "[TECHNICAL_ID] (RDP)" at bounding box center [146, 164] width 105 height 10
click at [5, 30] on link at bounding box center [5, 30] width 0 height 0
click at [73, 95] on link "Contact Us" at bounding box center [51, 89] width 44 height 10
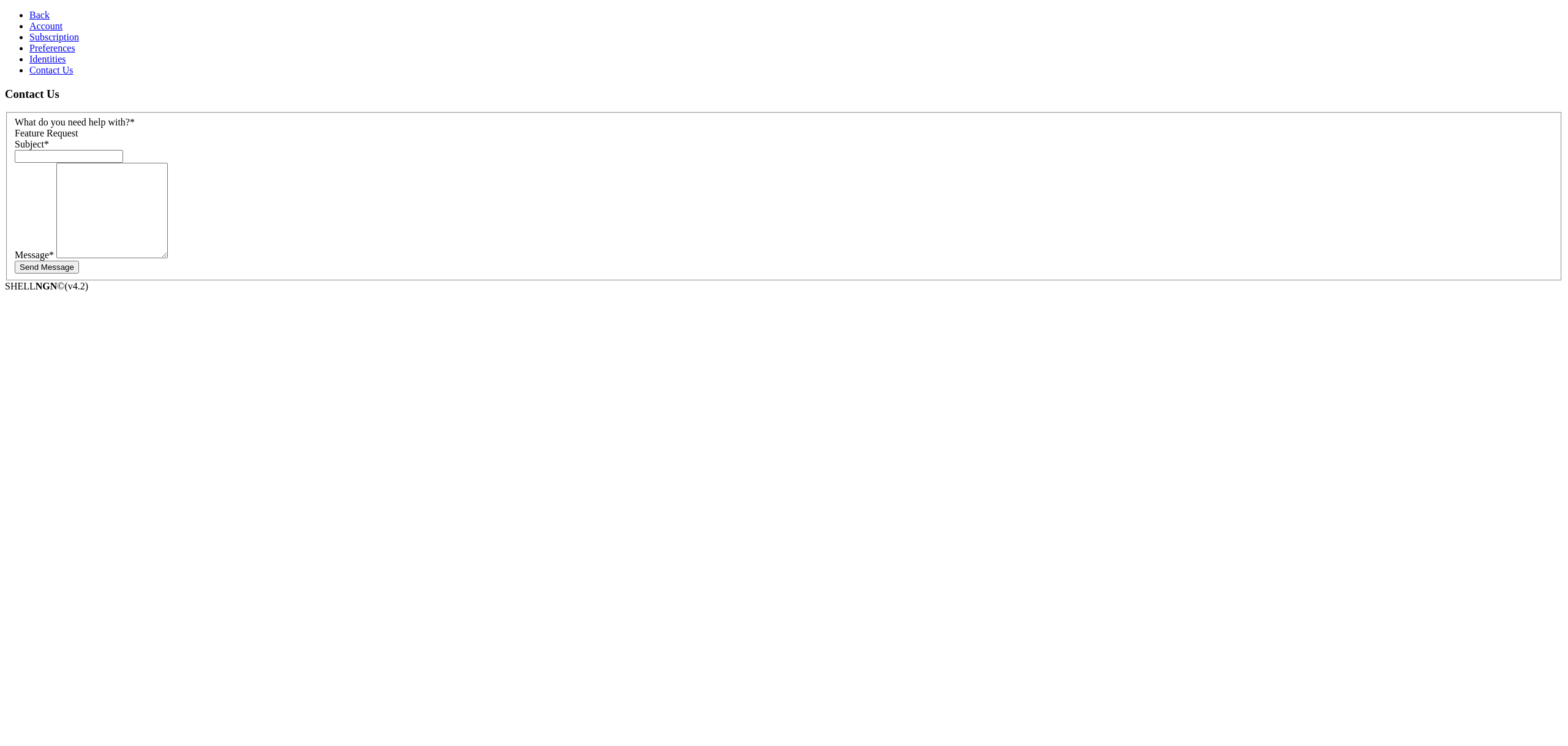
click at [218, 148] on div "Subject *" at bounding box center [783, 151] width 1538 height 24
click at [219, 139] on div "Subject *" at bounding box center [783, 151] width 1538 height 24
click at [123, 150] on input "text" at bounding box center [69, 156] width 109 height 13
click at [229, 128] on div "Feature Request" at bounding box center [783, 133] width 1538 height 11
click at [123, 150] on input "text" at bounding box center [69, 156] width 109 height 13
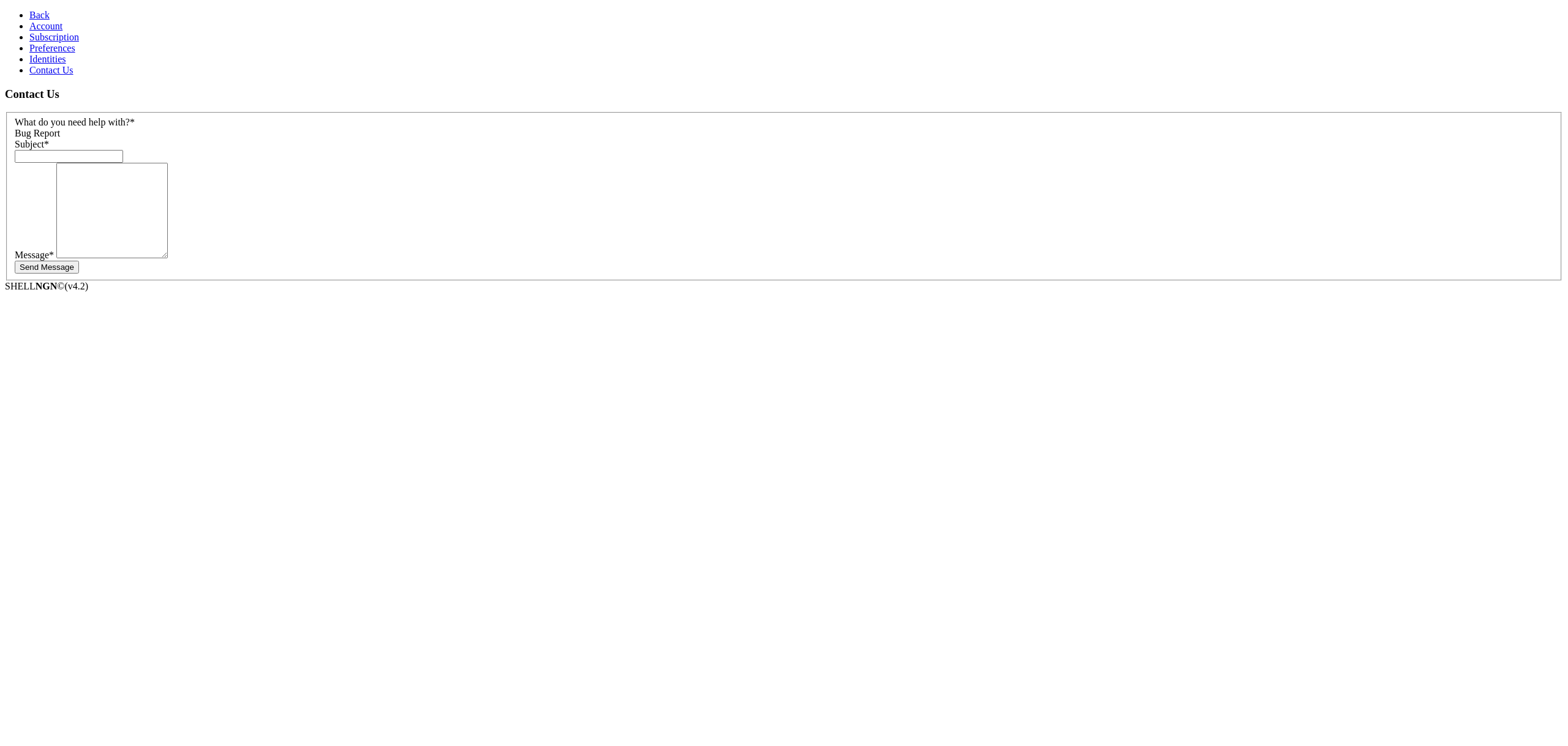
click at [123, 150] on input "text" at bounding box center [69, 156] width 109 height 13
click at [123, 150] on input "Can't conect servver" at bounding box center [69, 156] width 109 height 13
click at [123, 150] on input "Can't conect server" at bounding box center [69, 156] width 109 height 13
click at [123, 150] on input "Can't connect server" at bounding box center [69, 156] width 109 height 13
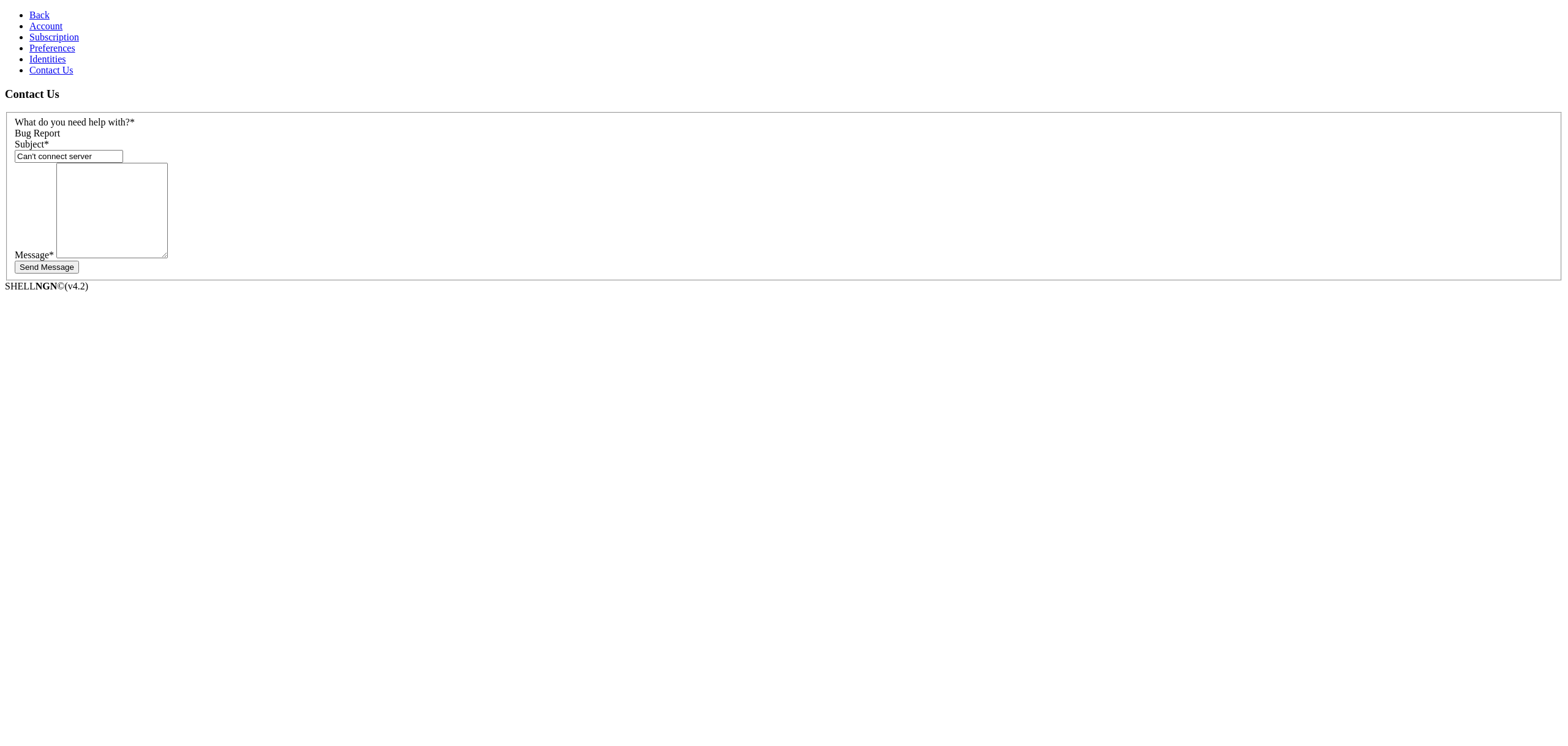
type input "Can't connect server"
click at [168, 187] on textarea at bounding box center [113, 211] width 112 height 96
paste textarea "[TECHNICAL_ID]"
type textarea "[TECHNICAL_ID]"
click at [79, 261] on button "Send Message" at bounding box center [46, 267] width 65 height 13
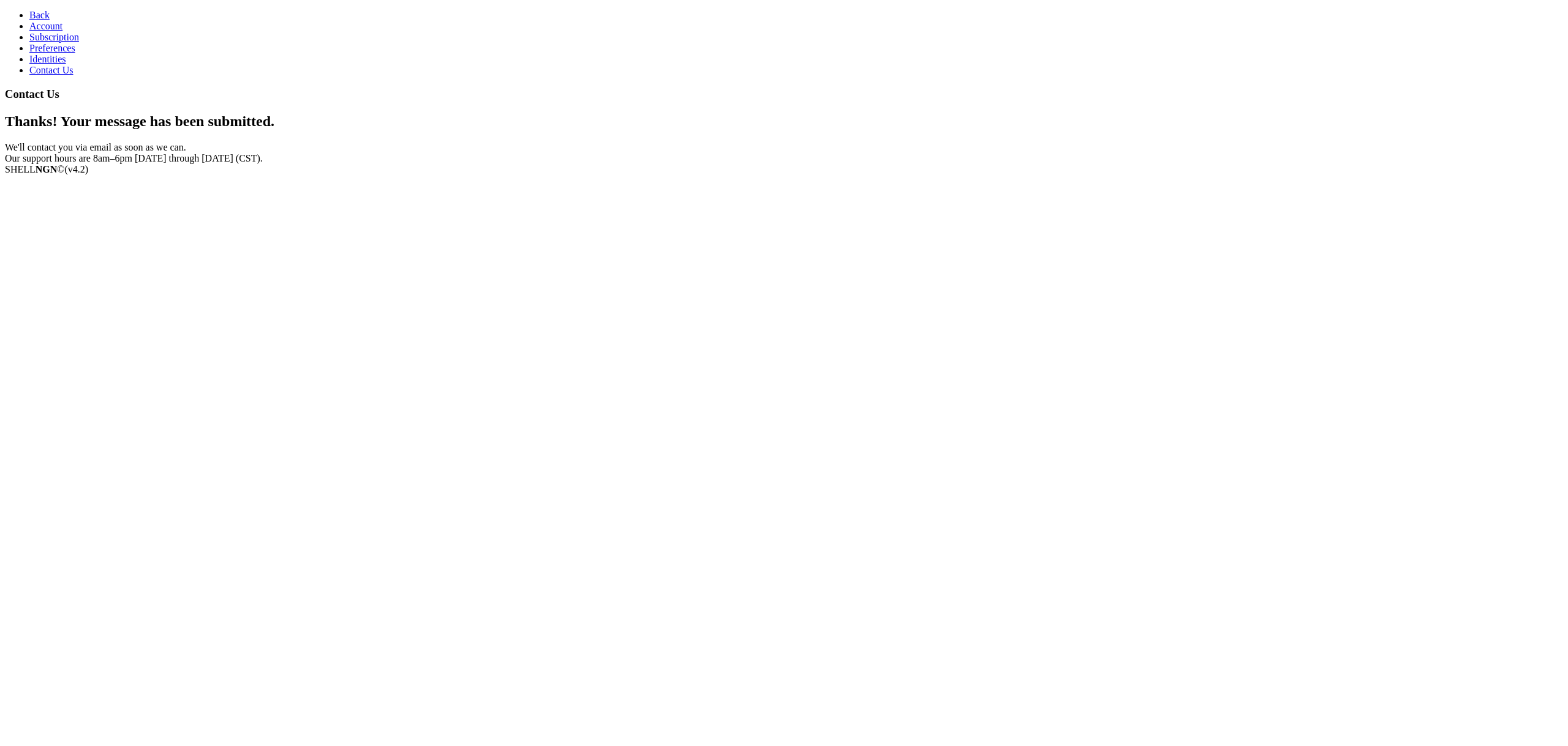
click at [33, 31] on span "Account" at bounding box center [46, 26] width 33 height 10
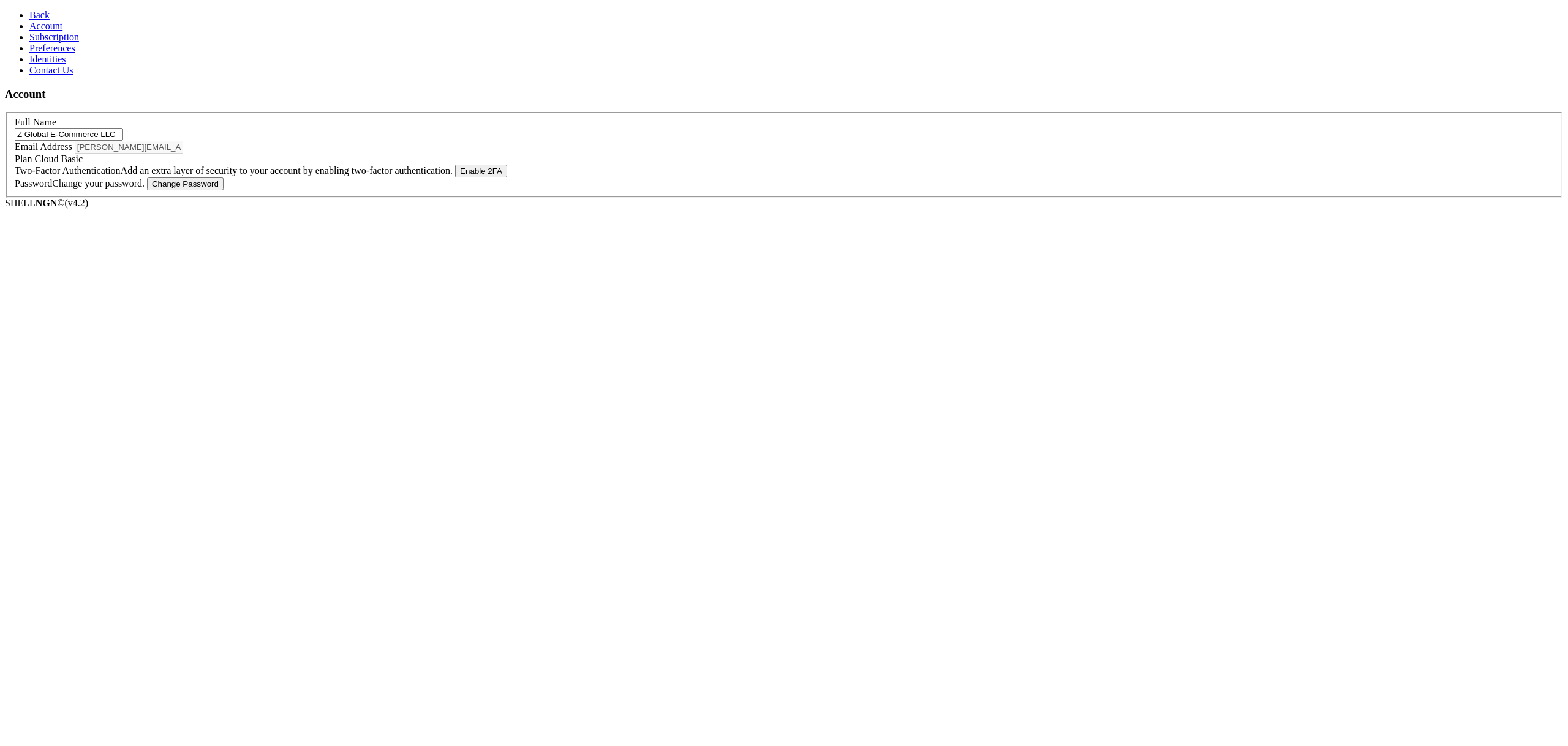
click at [34, 12] on span "Back" at bounding box center [39, 14] width 20 height 10
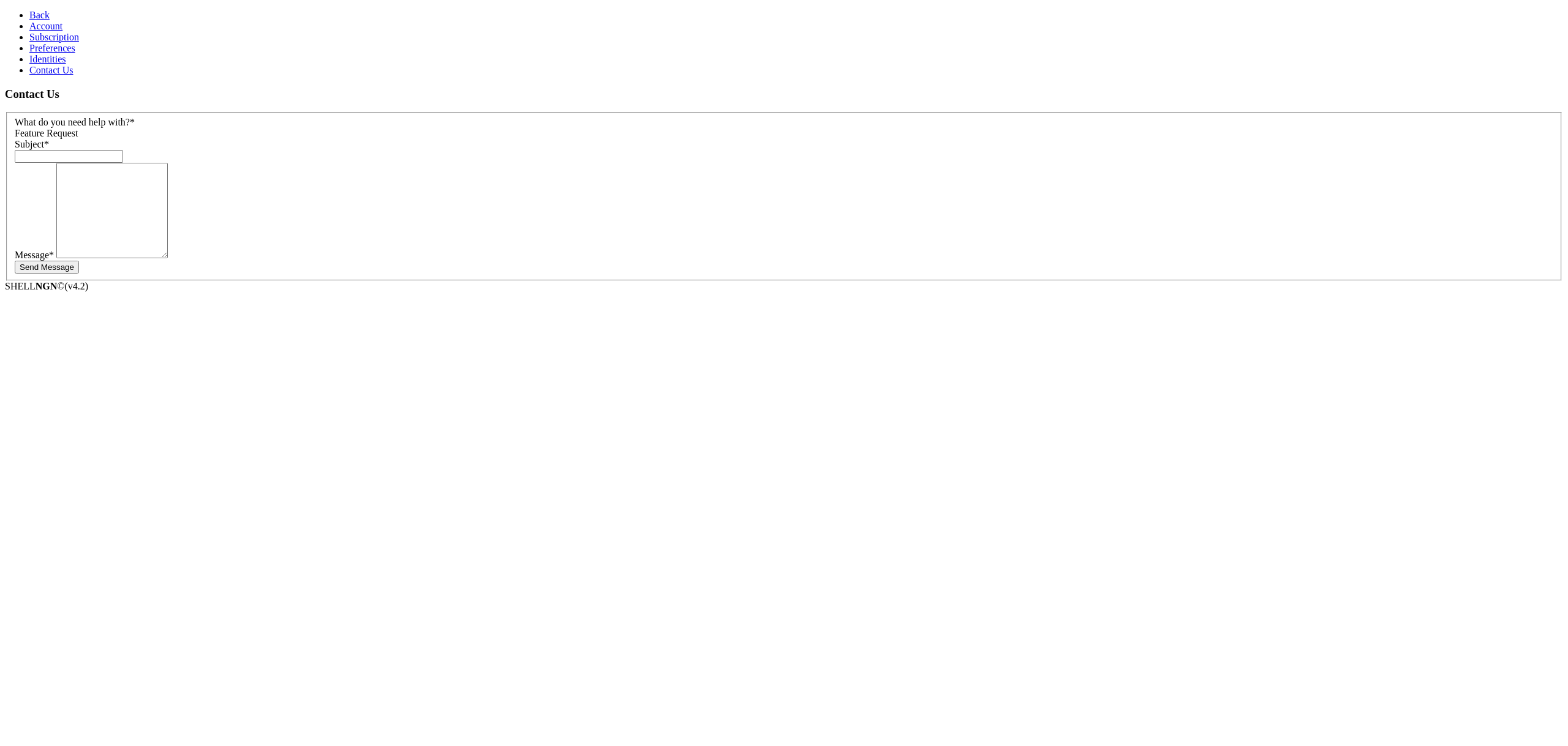
click at [30, 31] on span "Account" at bounding box center [46, 26] width 33 height 10
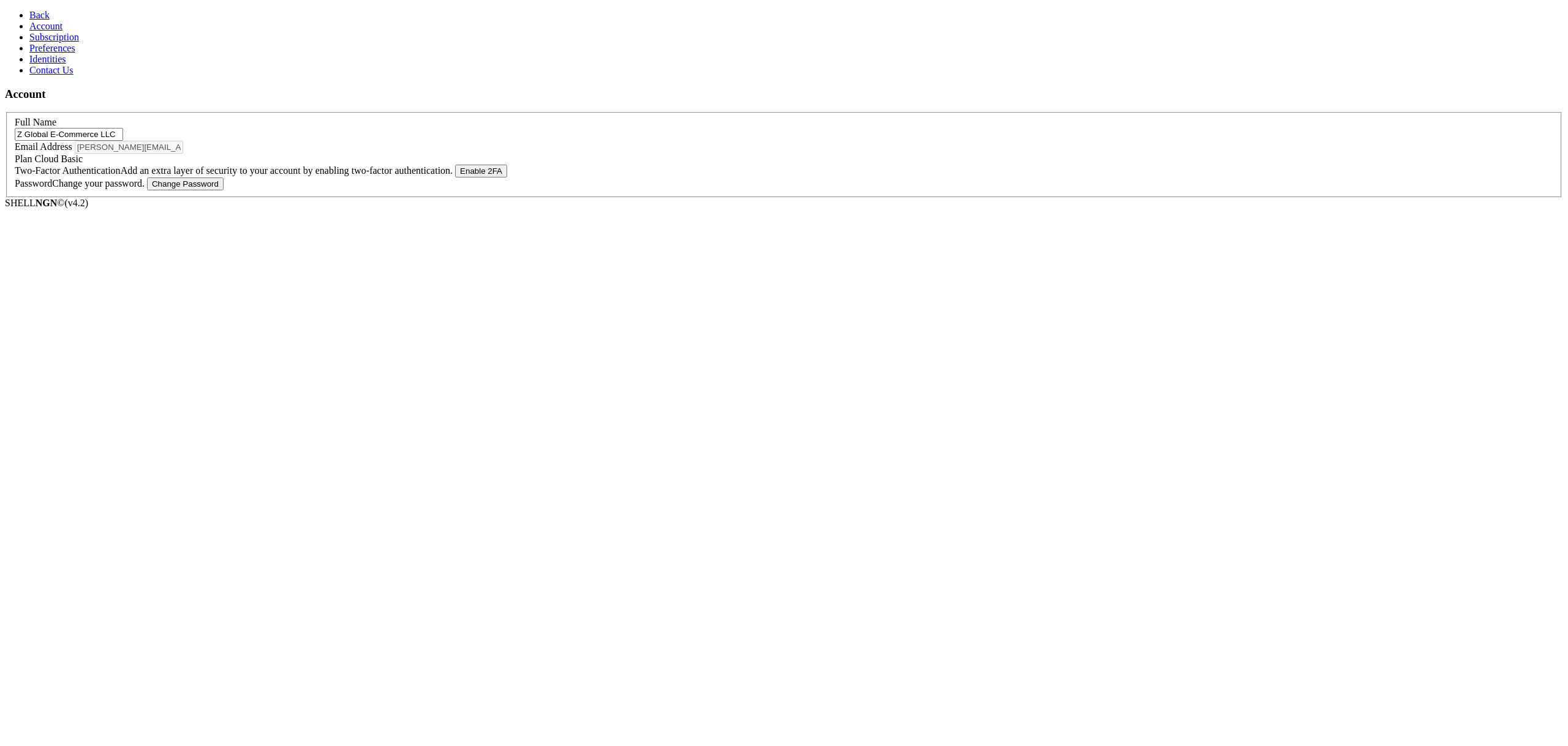
click at [30, 14] on span "Back" at bounding box center [39, 14] width 20 height 10
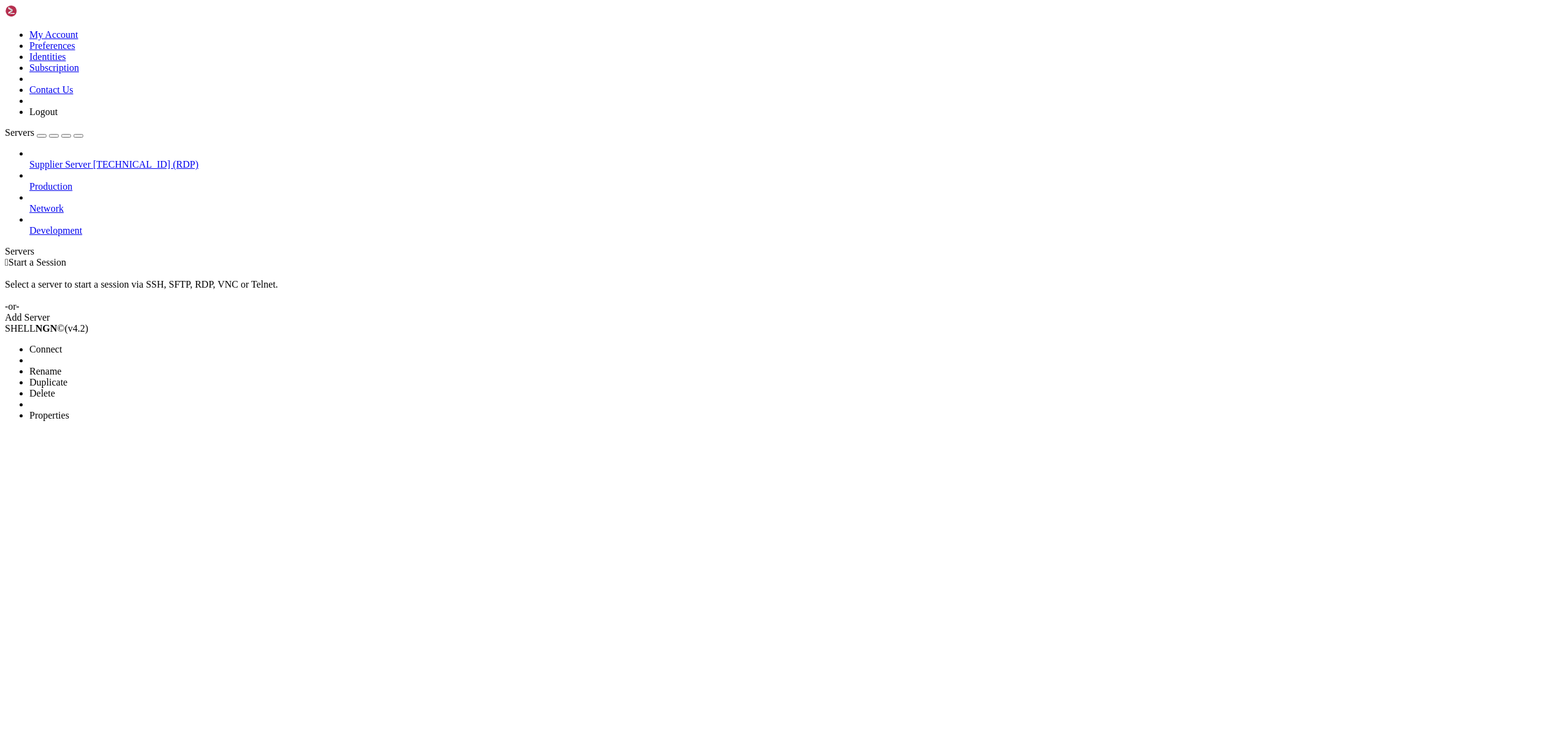
click at [141, 410] on li "Properties" at bounding box center [85, 416] width 112 height 11
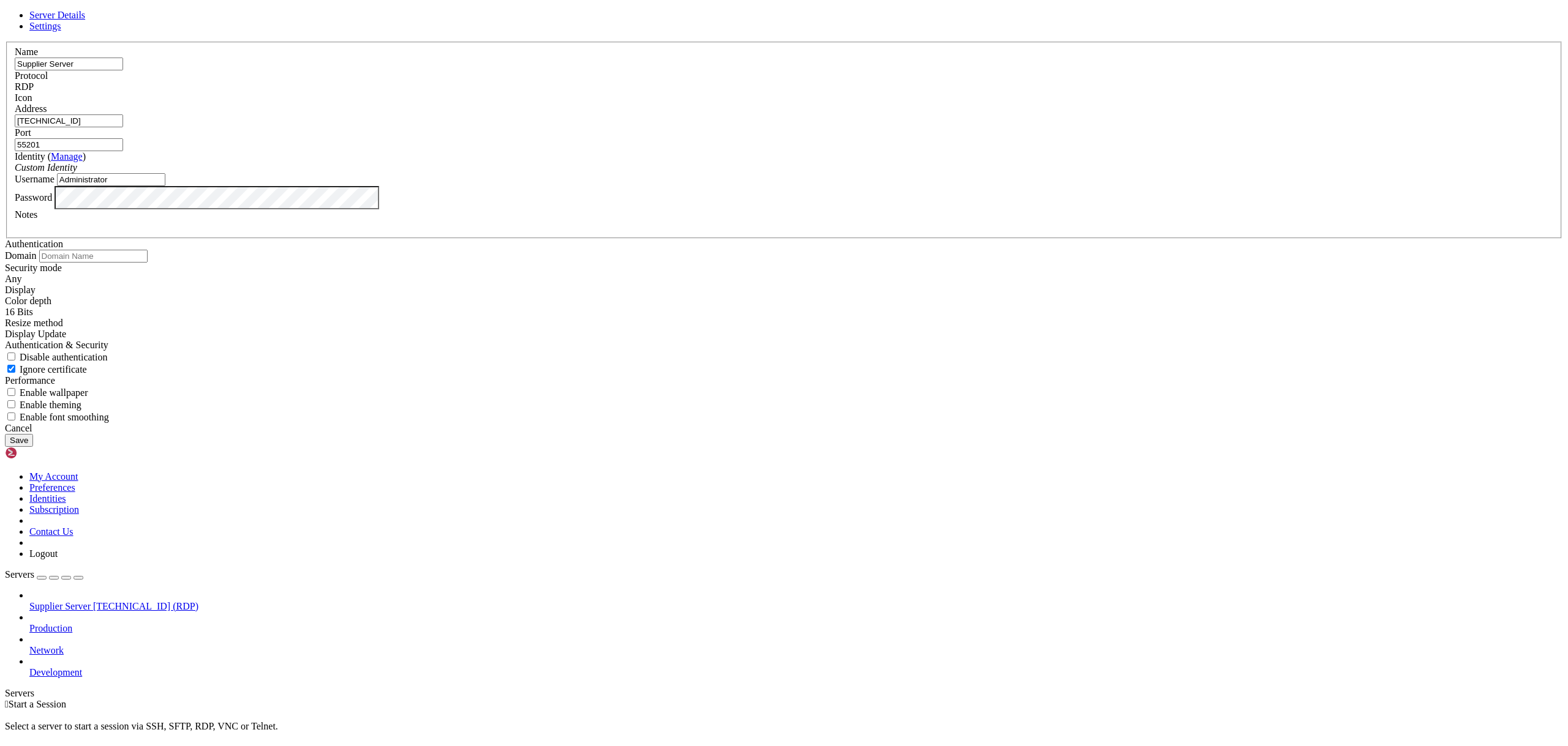
click at [123, 128] on input "[TECHNICAL_ID]" at bounding box center [69, 120] width 109 height 13
click at [852, 434] on div "Cancel" at bounding box center [784, 428] width 1558 height 11
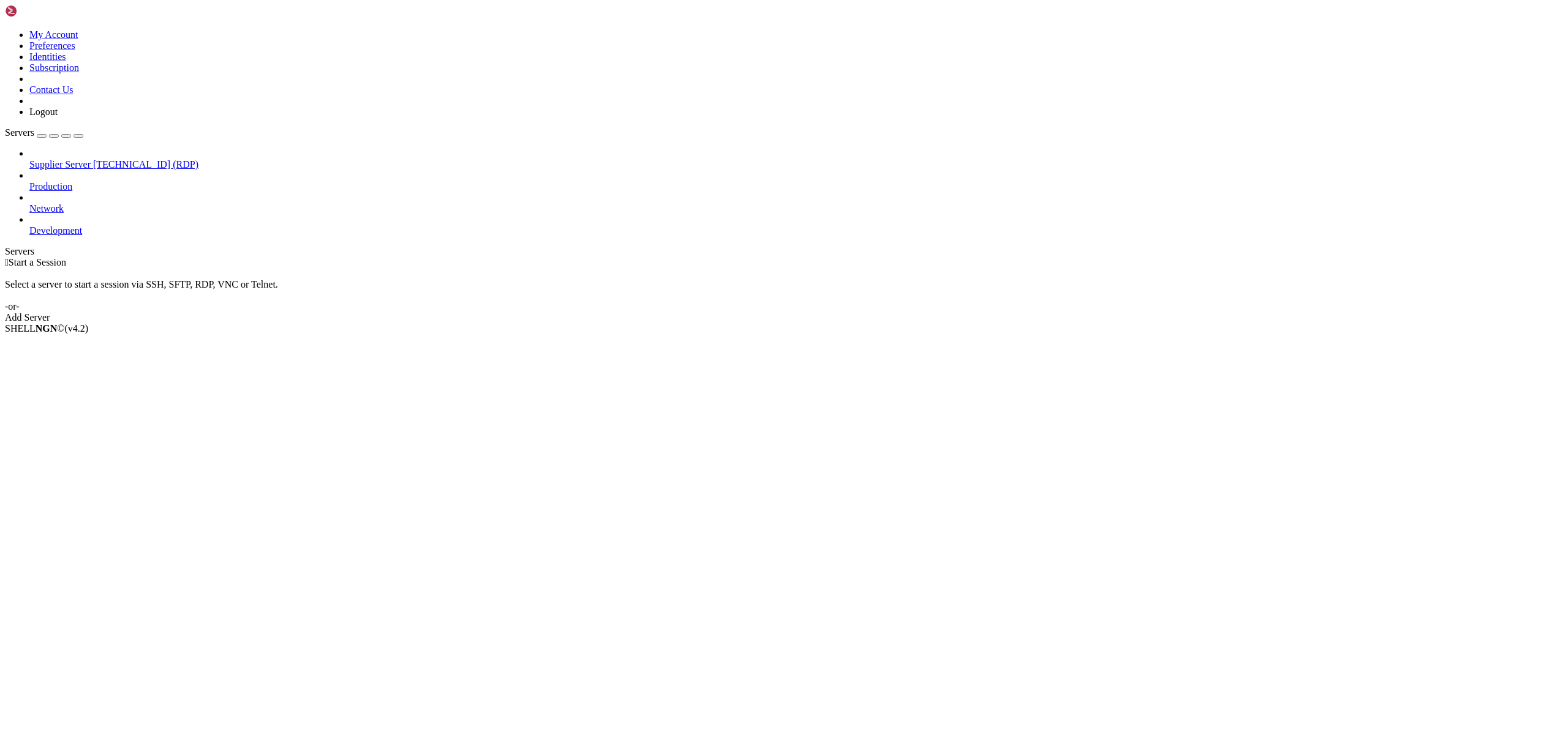
click at [93, 159] on span "[TECHNICAL_ID] (RDP)" at bounding box center [146, 164] width 105 height 10
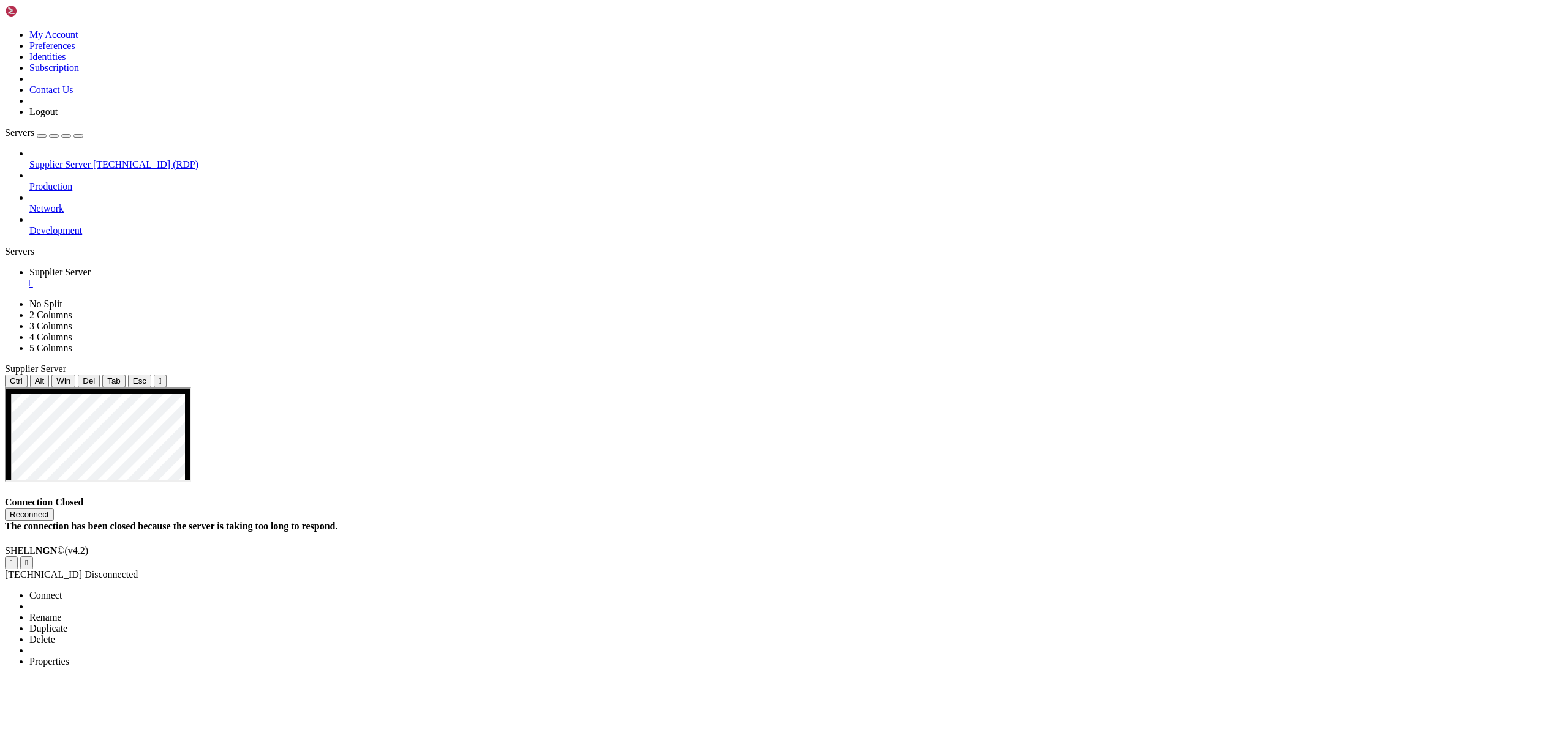
click at [69, 656] on span "Properties" at bounding box center [49, 661] width 40 height 10
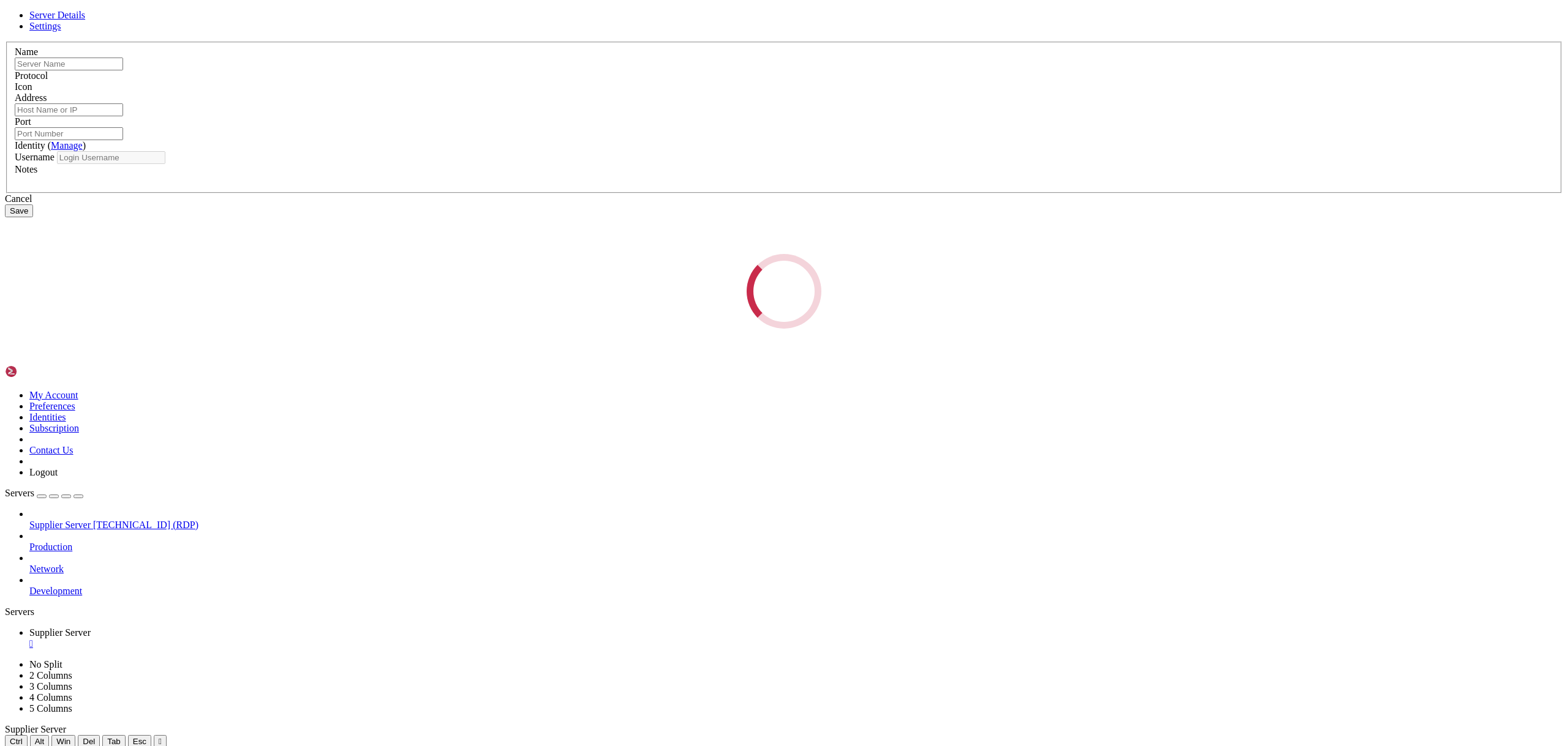
type input "Supplier Server"
type input "[TECHNICAL_ID]"
type input "55201"
type input "Administrator"
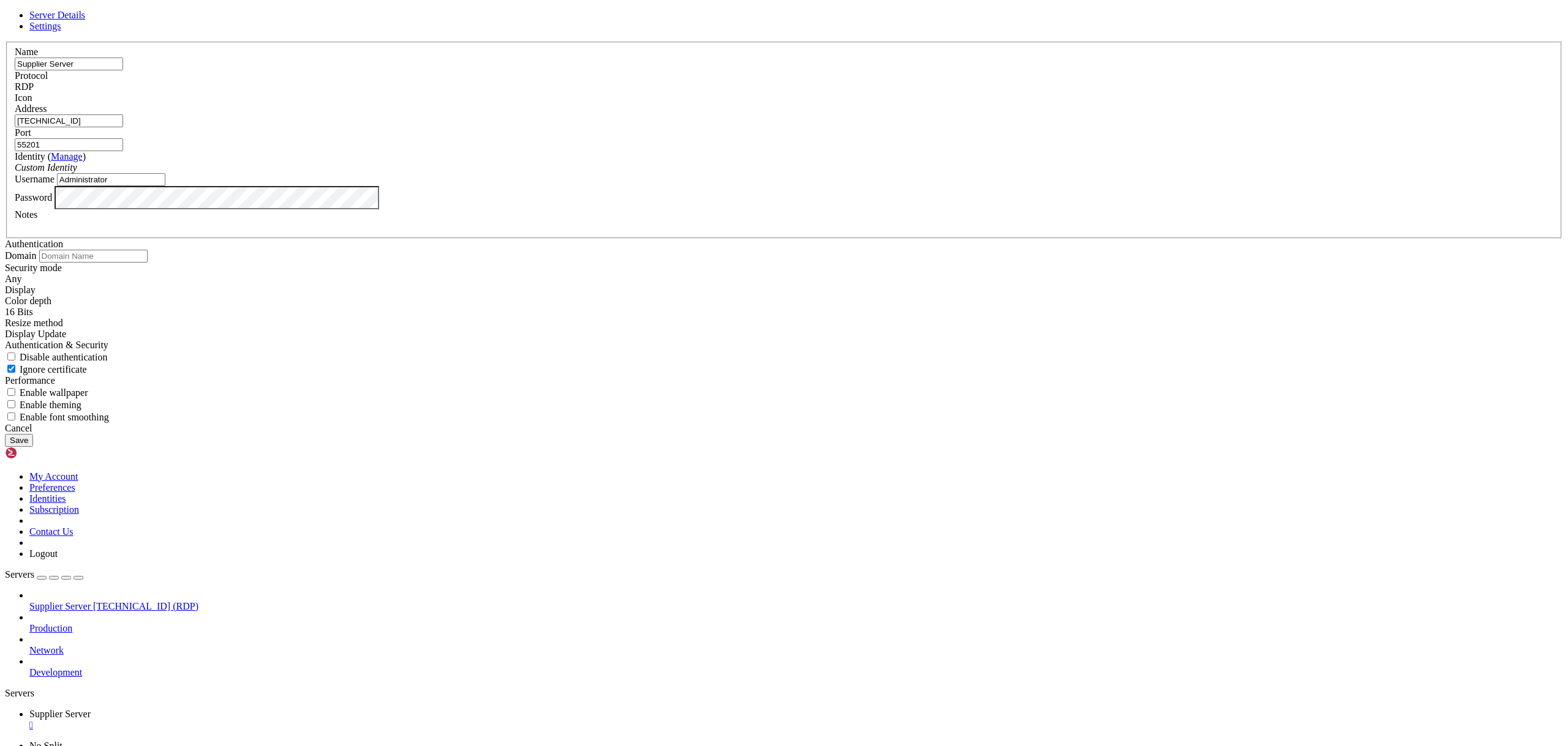
click at [869, 434] on div "Cancel" at bounding box center [784, 428] width 1558 height 11
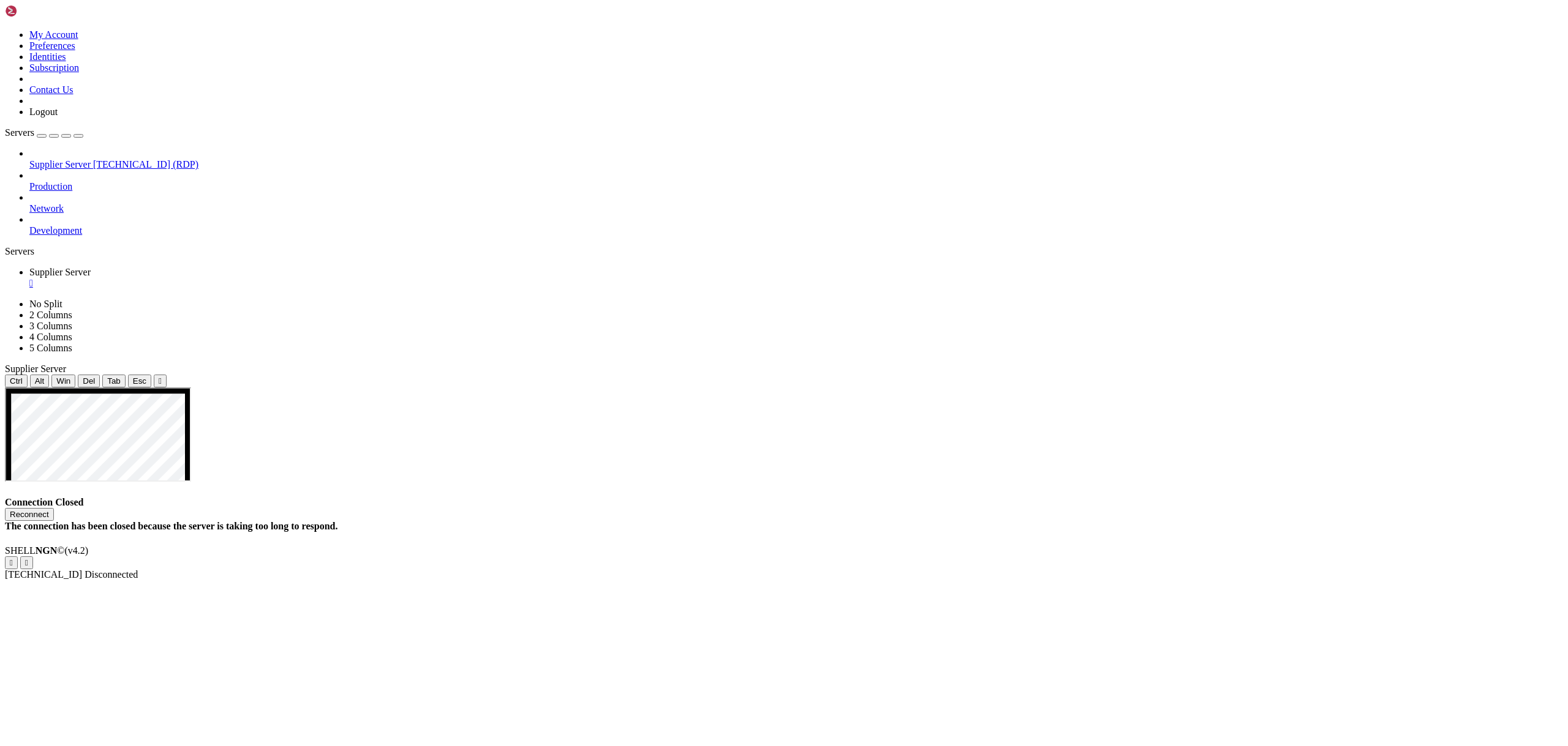
click at [723, 521] on div "The connection has been closed because the server is taking too long to respond." at bounding box center [784, 527] width 1558 height 11
drag, startPoint x: 920, startPoint y: 279, endPoint x: 766, endPoint y: 245, distance: 157.7
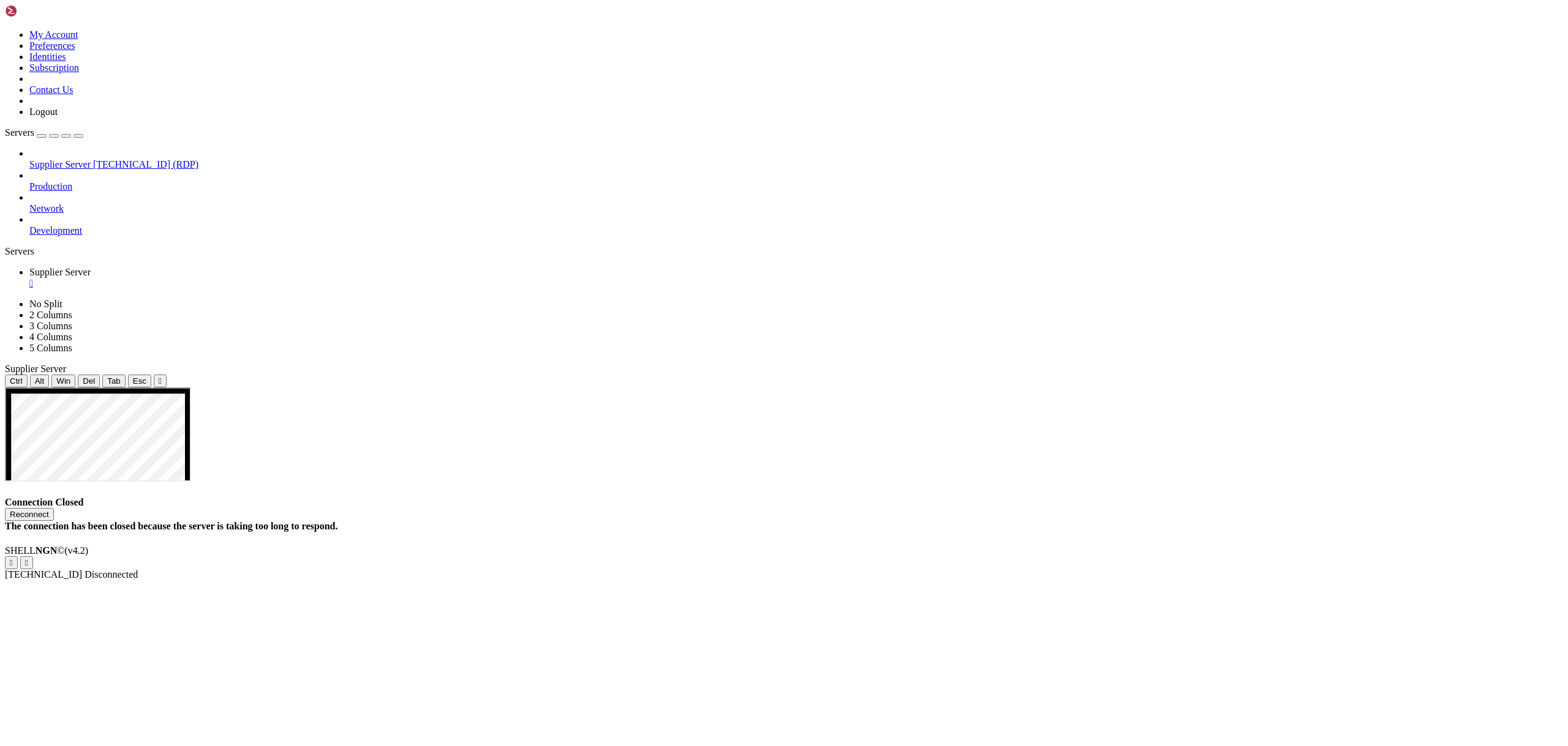
click at [766, 497] on h4 "Connection Closed Reconnect The connection has been closed because the server i…" at bounding box center [784, 515] width 1558 height 35
